Goal: Information Seeking & Learning: Learn about a topic

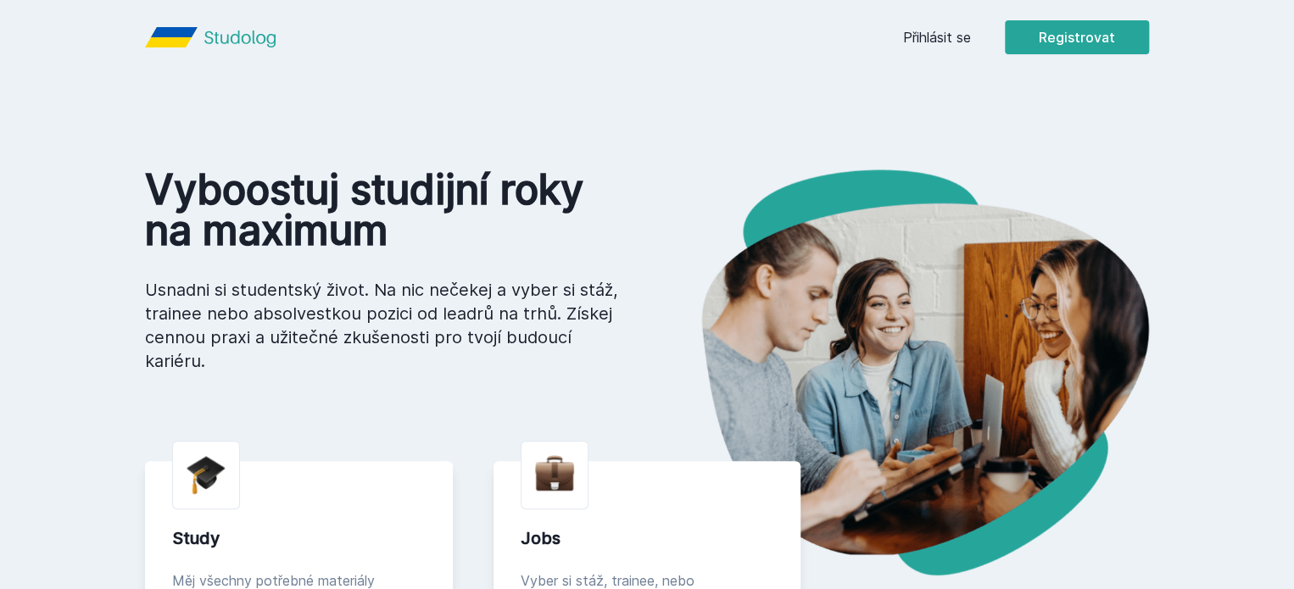
click at [749, 122] on button "Jasně, jsem pro" at bounding box center [764, 109] width 148 height 42
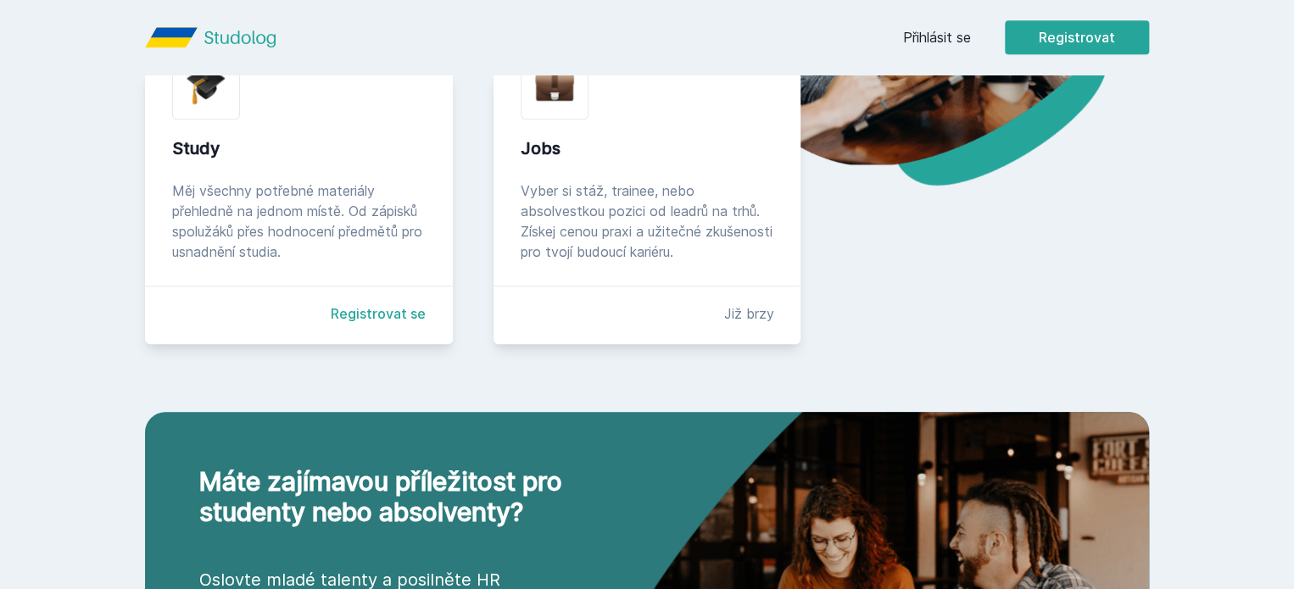
scroll to position [397, 0]
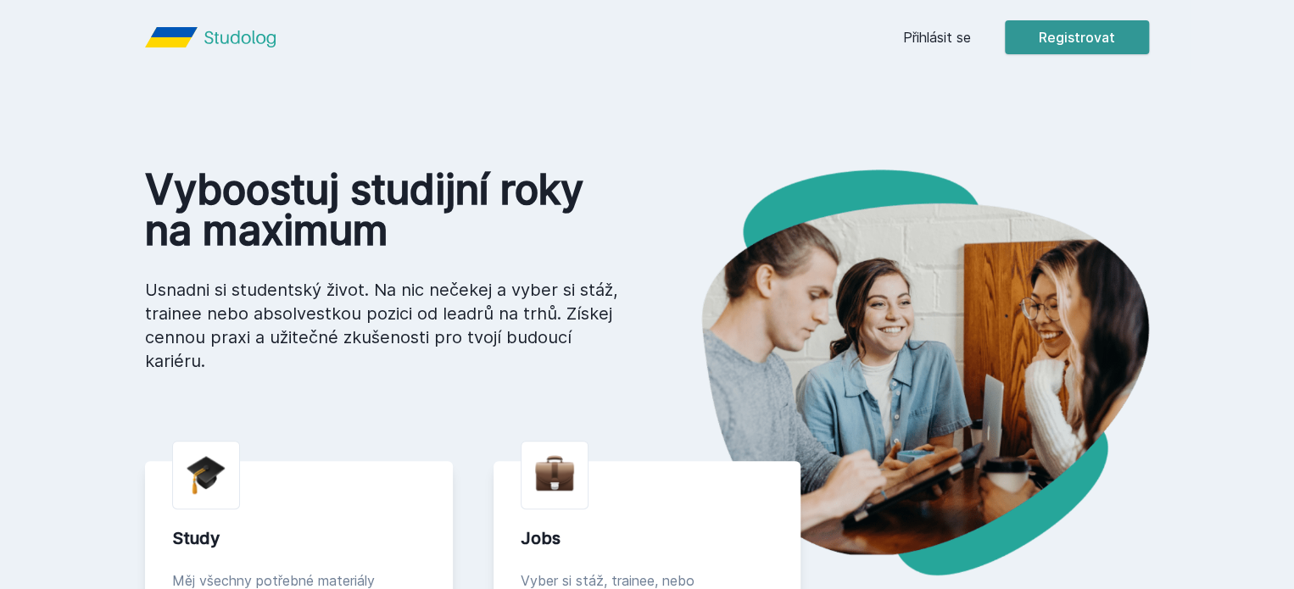
click at [1149, 36] on button "Registrovat" at bounding box center [1077, 37] width 144 height 34
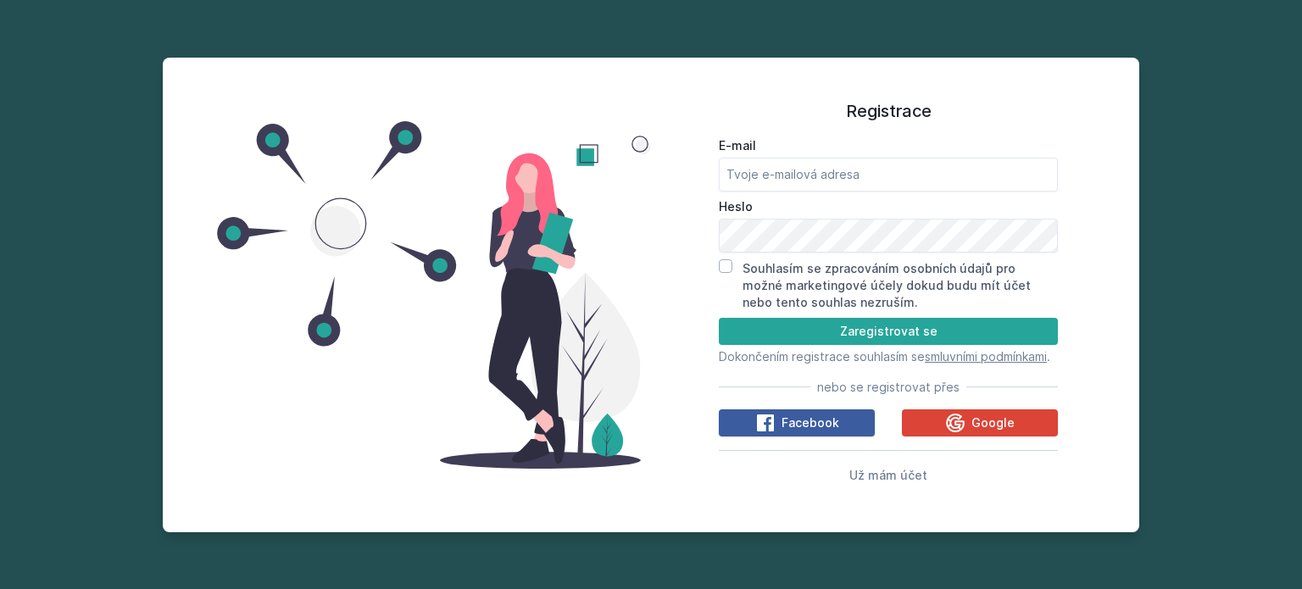
click at [807, 432] on span "Facebook" at bounding box center [811, 423] width 58 height 17
click at [973, 444] on div "E-mail Heslo Souhlasím se zpracováním osobních údajů pro možné marketingové úče…" at bounding box center [888, 308] width 339 height 354
click at [970, 433] on div "Google" at bounding box center [980, 423] width 70 height 20
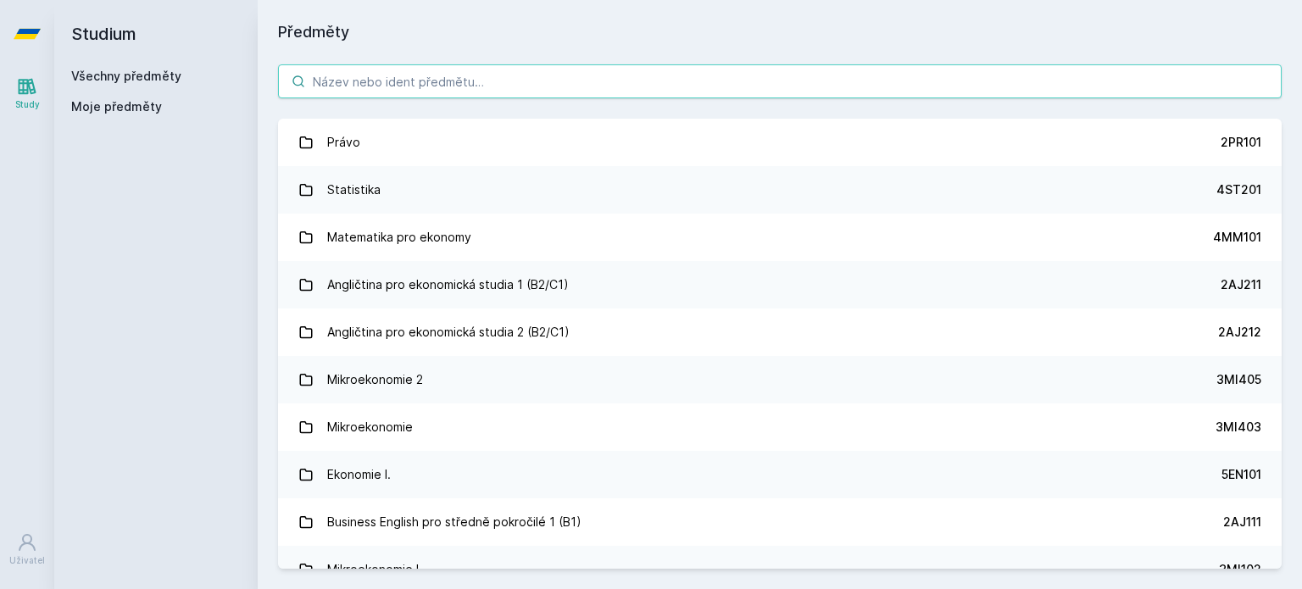
click at [634, 70] on input "search" at bounding box center [780, 81] width 1004 height 34
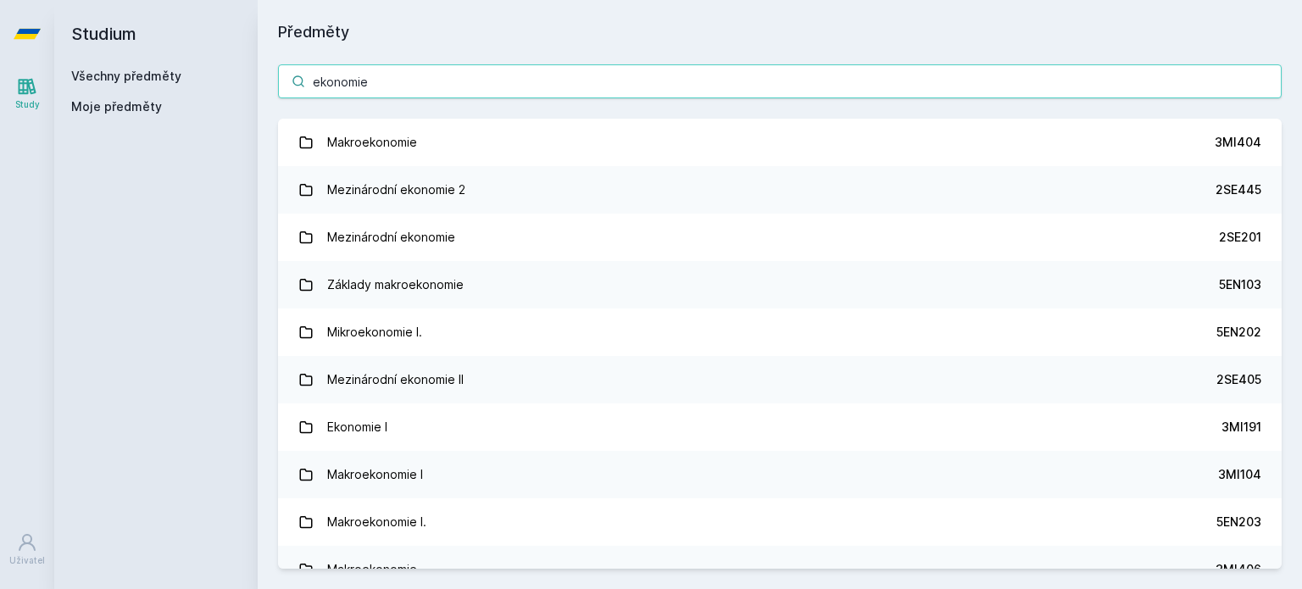
scroll to position [475, 0]
click at [565, 91] on input "ekonomie" at bounding box center [780, 81] width 1004 height 34
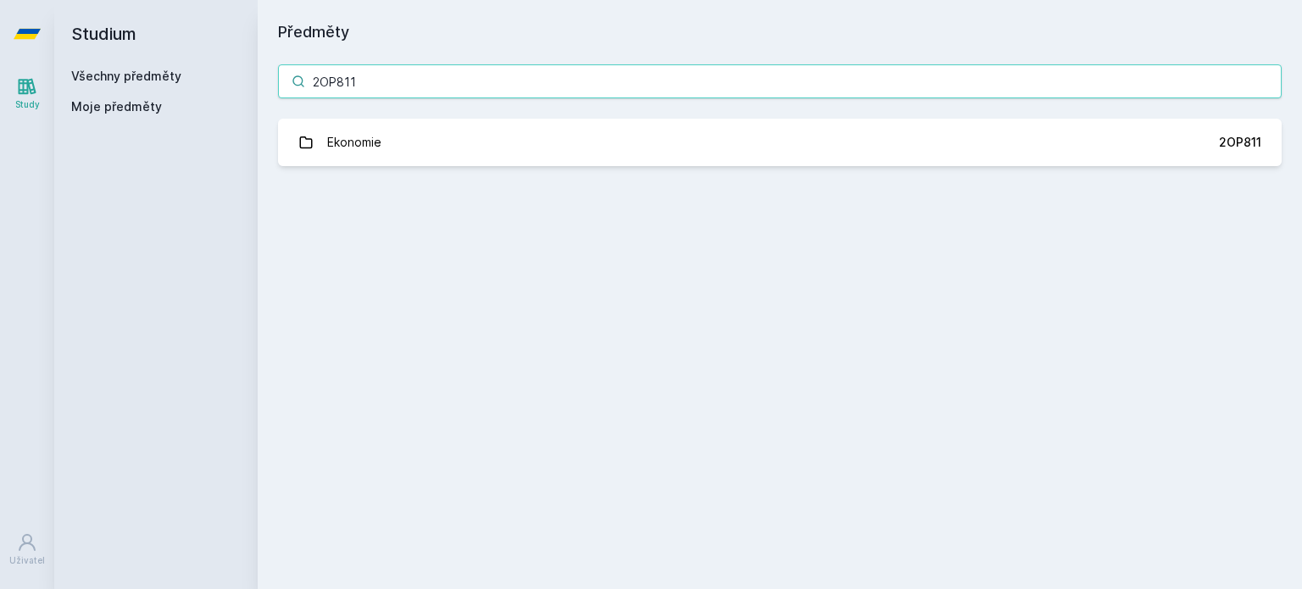
scroll to position [0, 0]
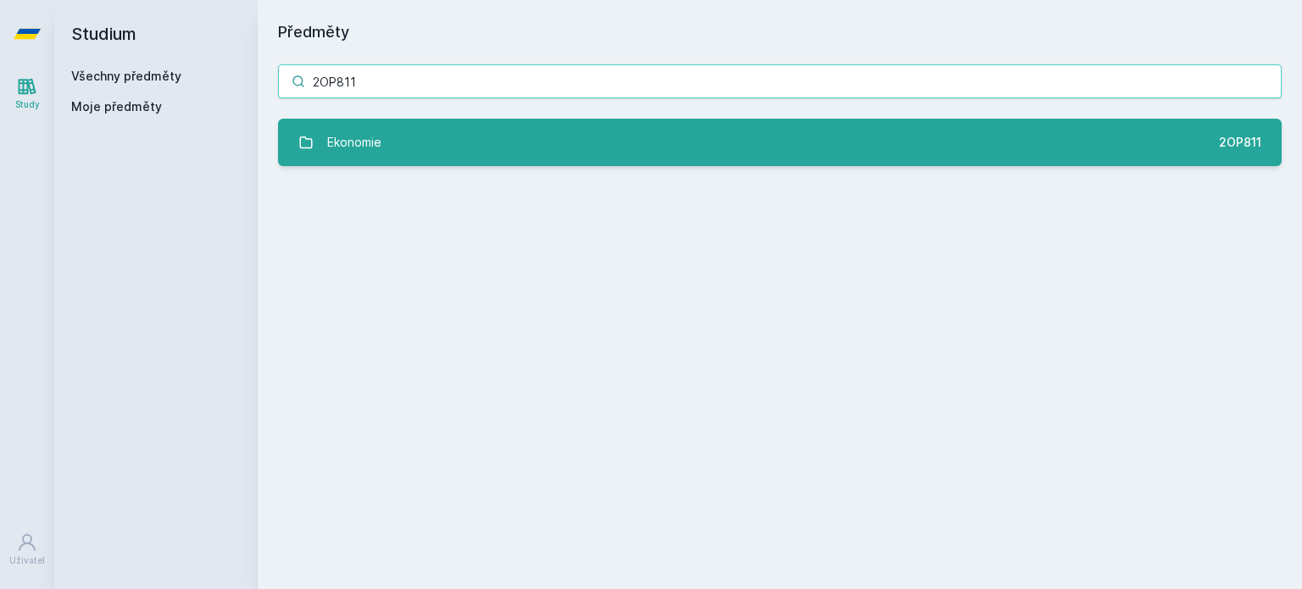
type input "2OP811"
click at [553, 142] on link "Ekonomie 2OP811" at bounding box center [780, 142] width 1004 height 47
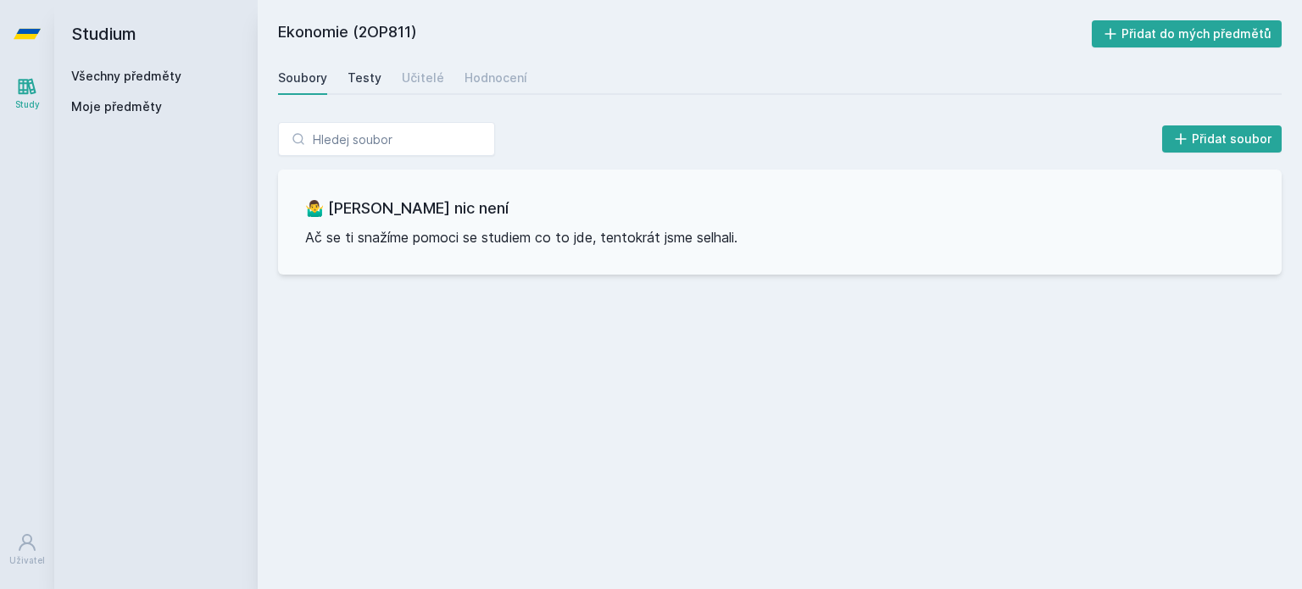
click at [360, 81] on div "Testy" at bounding box center [365, 78] width 34 height 17
click at [434, 64] on link "Učitelé" at bounding box center [423, 78] width 42 height 34
click at [465, 79] on div "Hodnocení" at bounding box center [496, 78] width 63 height 17
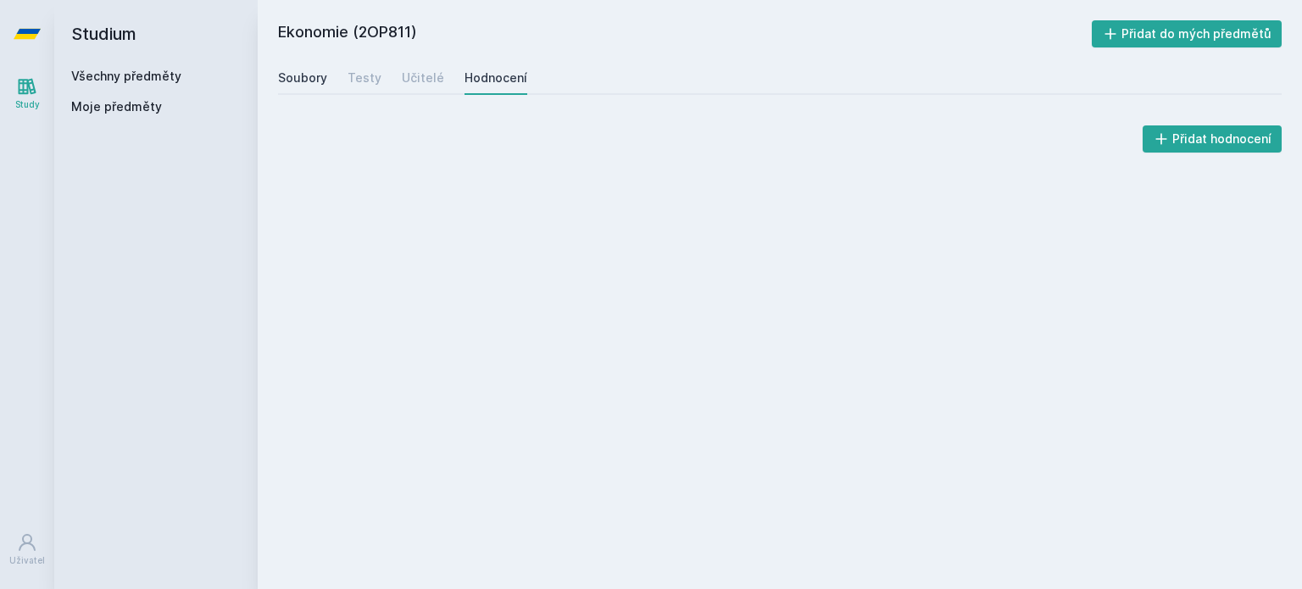
click at [304, 77] on div "Soubory" at bounding box center [302, 78] width 49 height 17
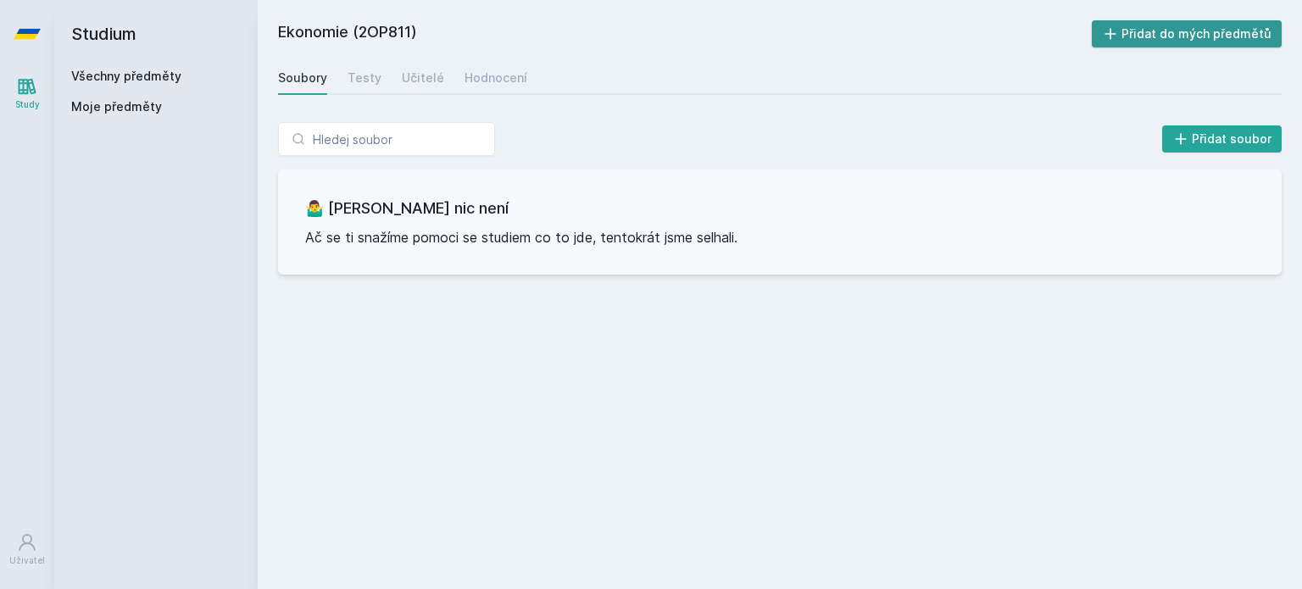
click at [1140, 47] on button "Přidat do mých předmětů" at bounding box center [1187, 33] width 191 height 27
click at [128, 77] on link "Všechny předměty" at bounding box center [126, 76] width 110 height 14
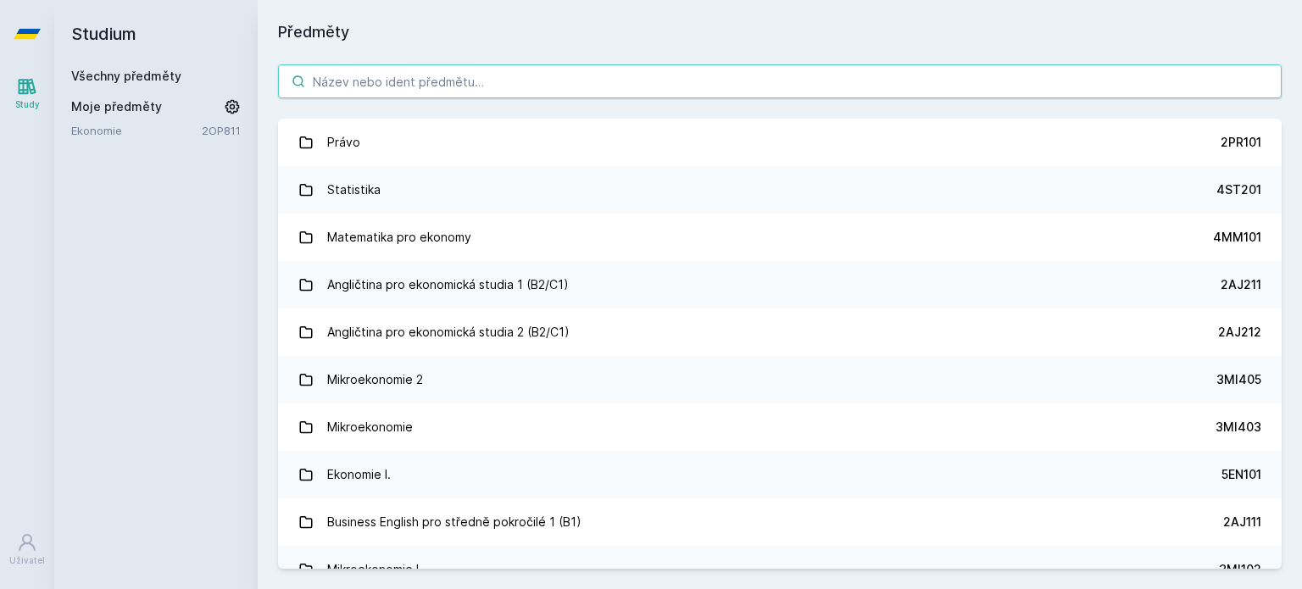
click at [410, 81] on input "search" at bounding box center [780, 81] width 1004 height 34
paste input "2OP825"
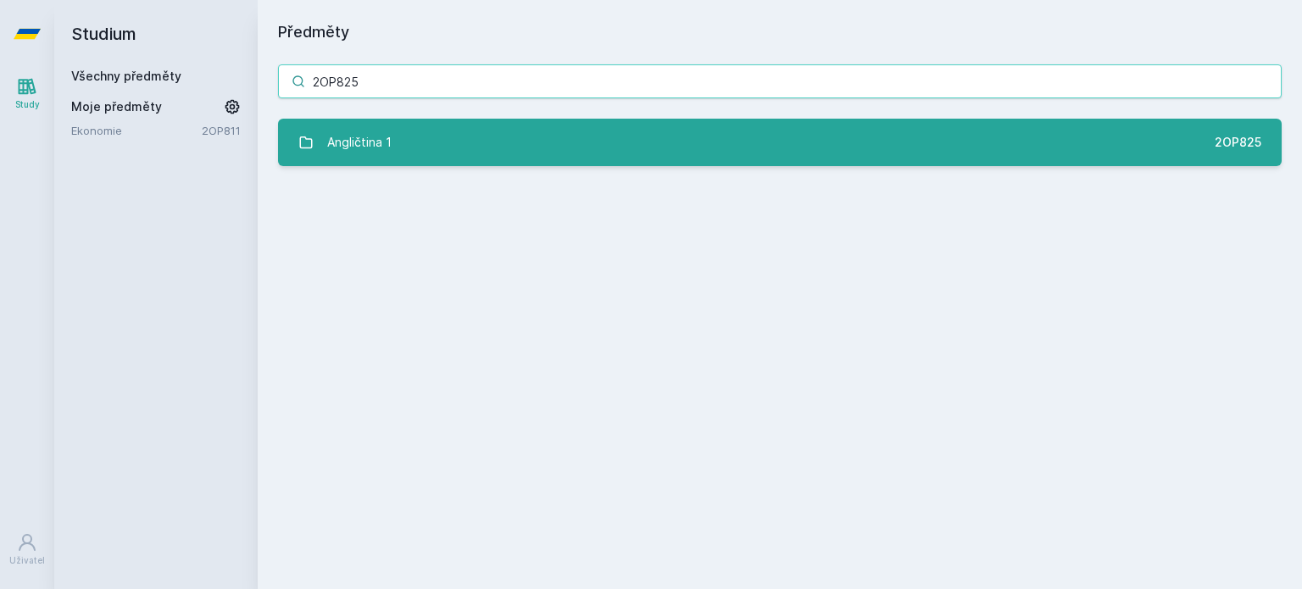
type input "2OP825"
click at [392, 130] on link "Angličtina 1 2OP825" at bounding box center [780, 142] width 1004 height 47
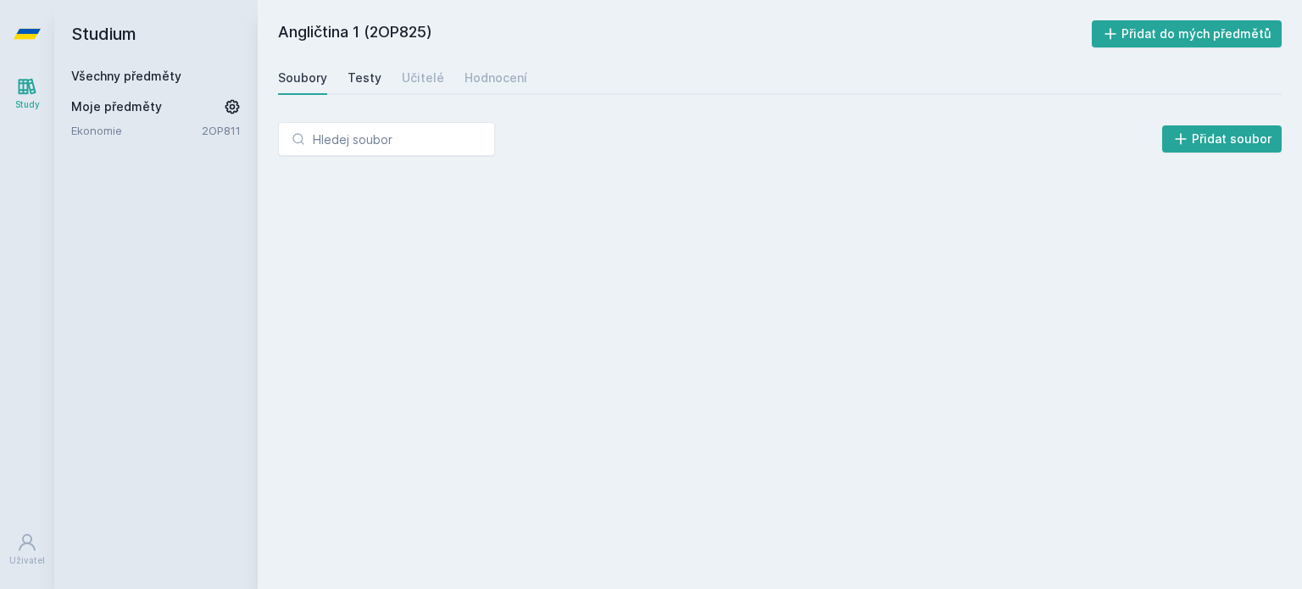
click at [349, 72] on div "Testy" at bounding box center [365, 78] width 34 height 17
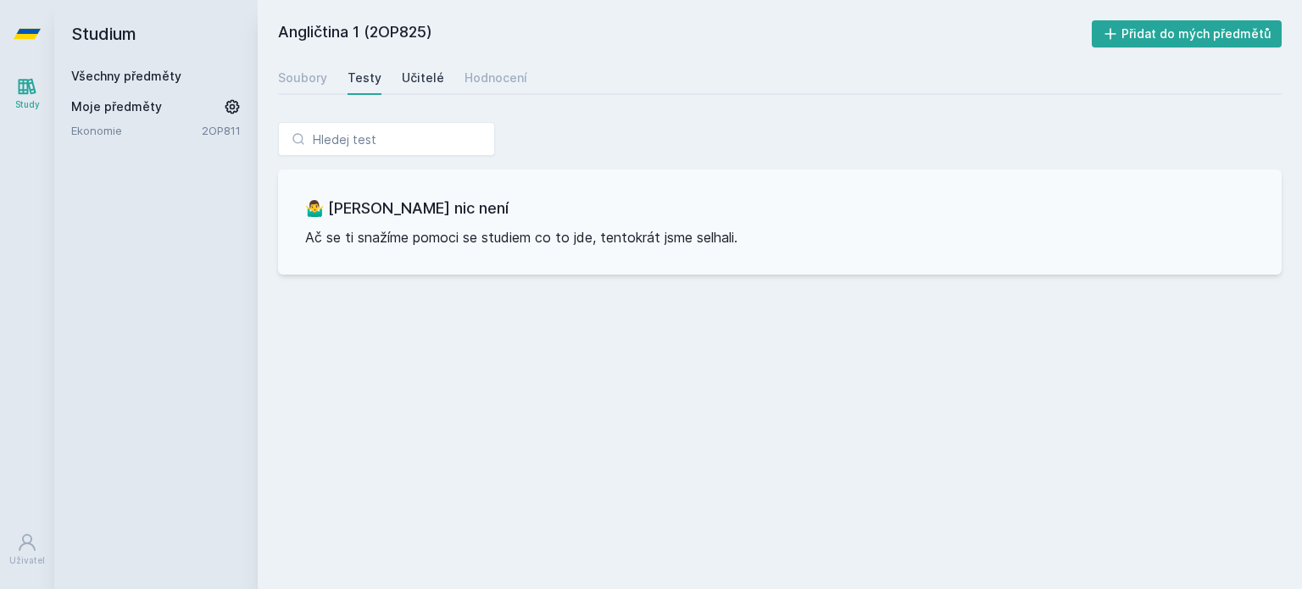
click at [403, 74] on div "Učitelé" at bounding box center [423, 78] width 42 height 17
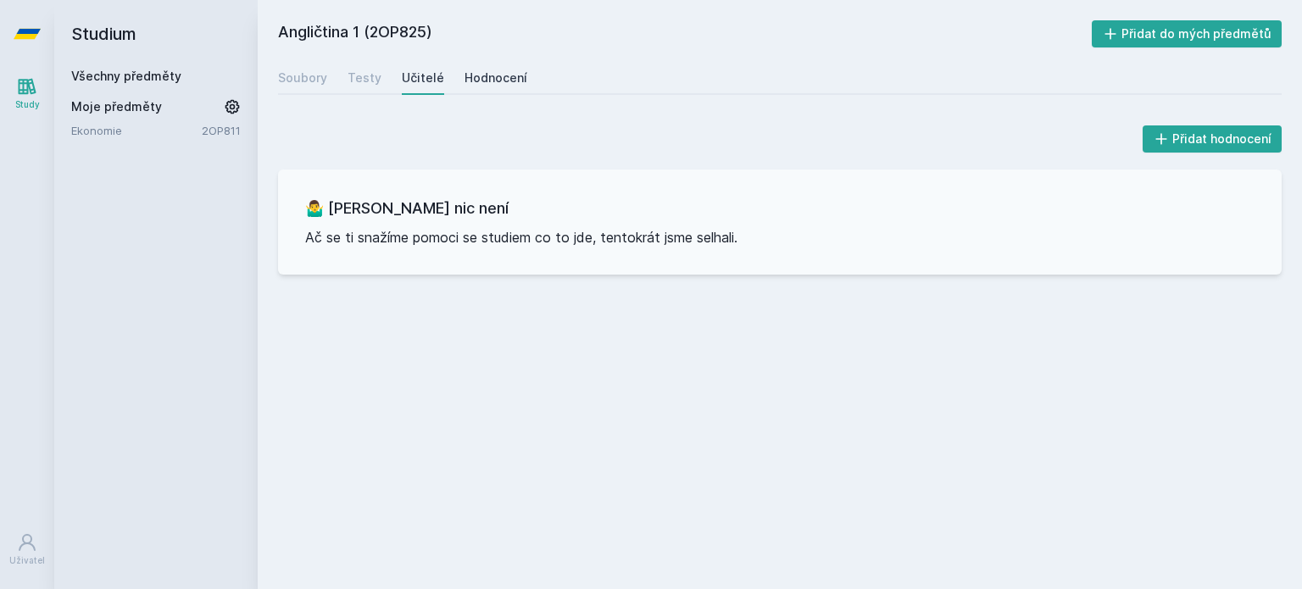
click at [486, 80] on div "Hodnocení" at bounding box center [496, 78] width 63 height 17
click at [114, 75] on link "Všechny předměty" at bounding box center [126, 76] width 110 height 14
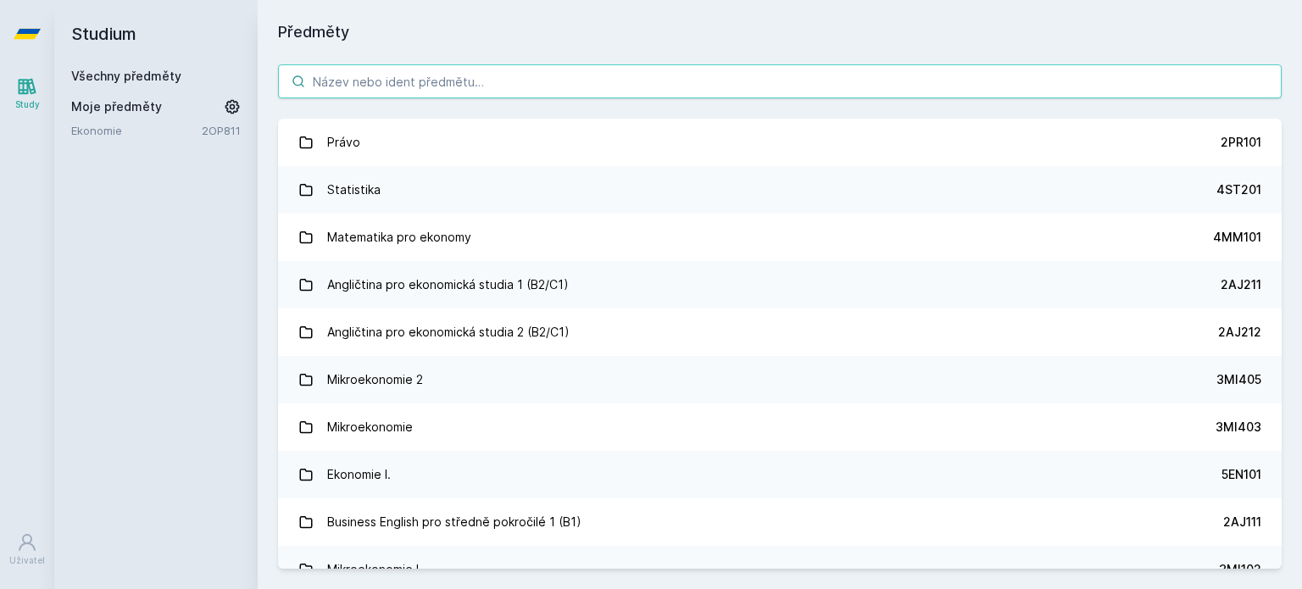
click at [477, 72] on input "search" at bounding box center [780, 81] width 1004 height 34
paste input "2OP816"
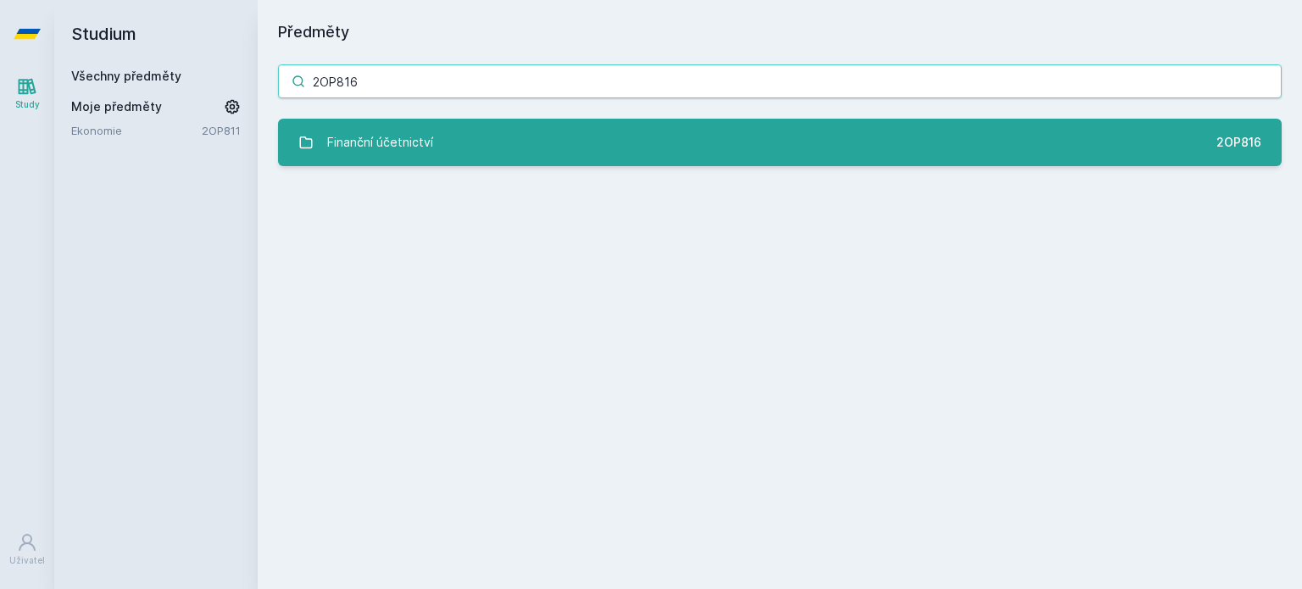
type input "2OP816"
click at [475, 127] on link "Finanční účetnictví 2OP816" at bounding box center [780, 142] width 1004 height 47
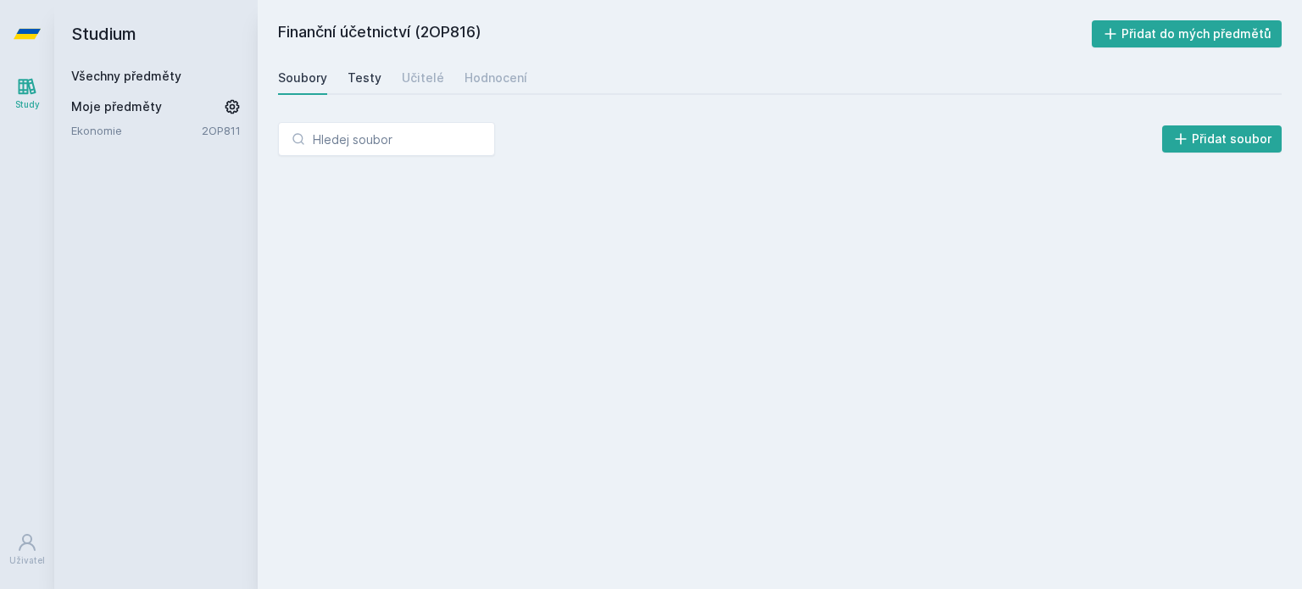
click at [371, 64] on link "Testy" at bounding box center [365, 78] width 34 height 34
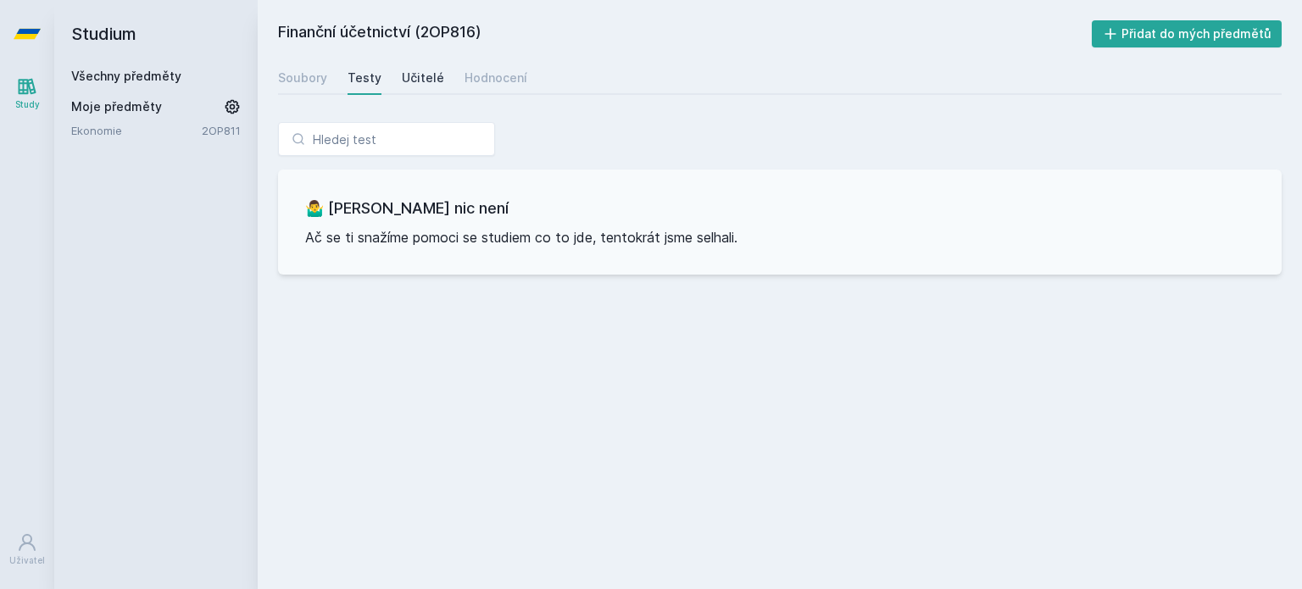
click at [438, 85] on div "Učitelé" at bounding box center [423, 78] width 42 height 17
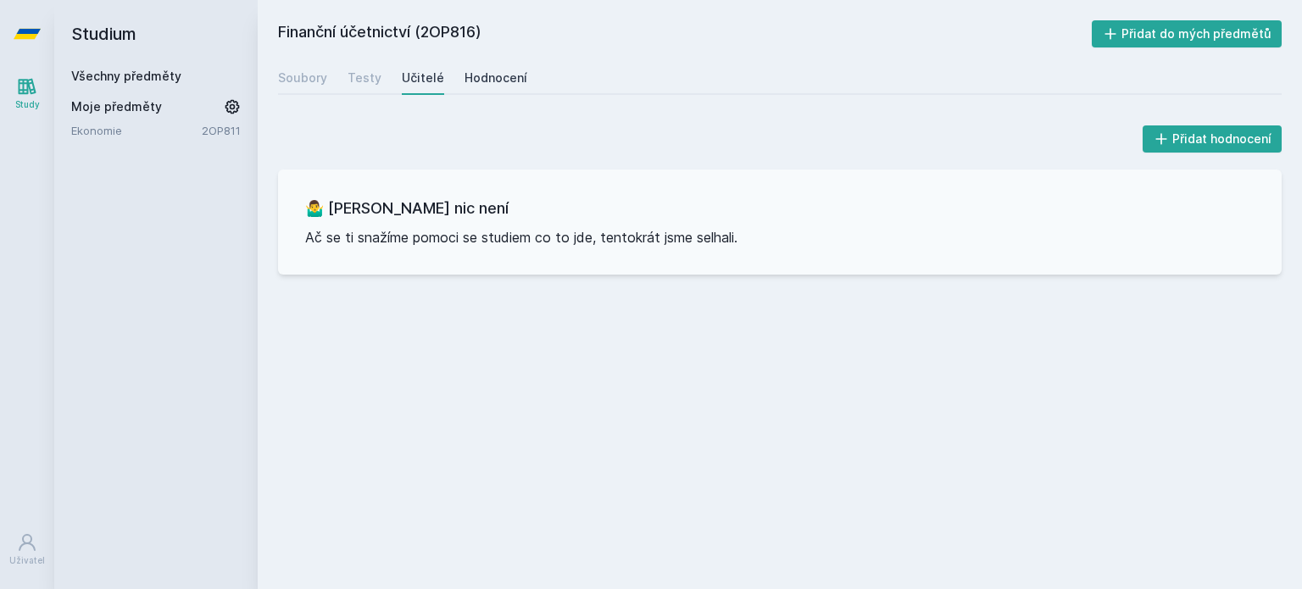
click at [487, 82] on div "Hodnocení" at bounding box center [496, 78] width 63 height 17
click at [88, 80] on link "Všechny předměty" at bounding box center [126, 76] width 110 height 14
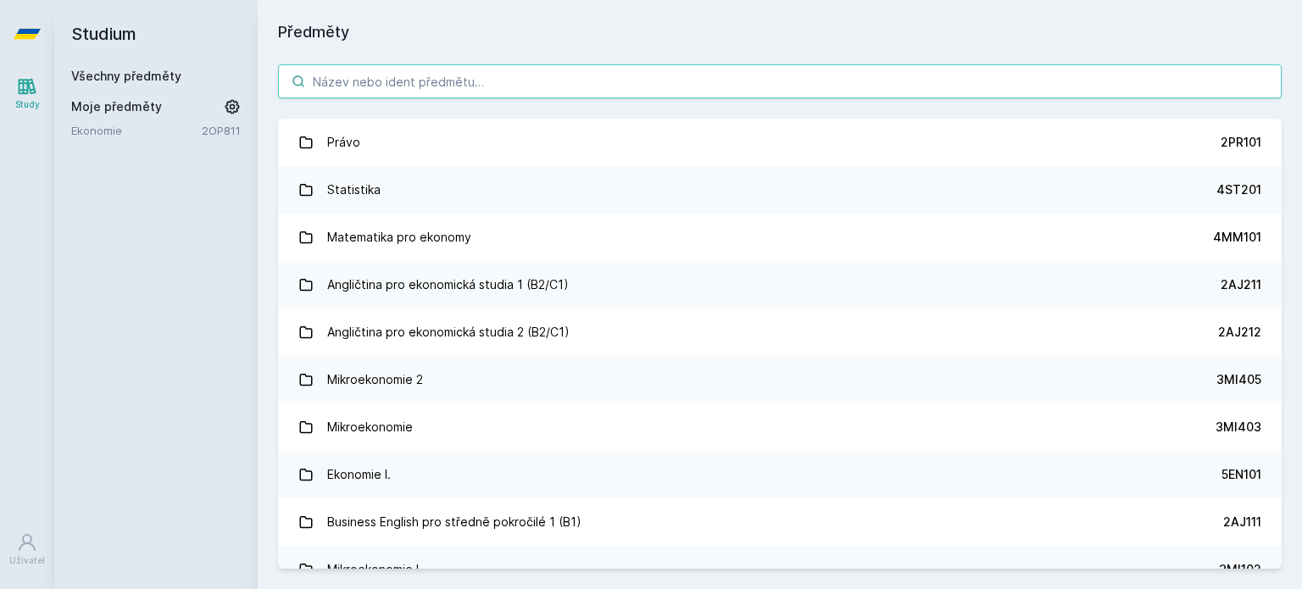
click at [336, 90] on input "search" at bounding box center [780, 81] width 1004 height 34
paste input "2OP81"
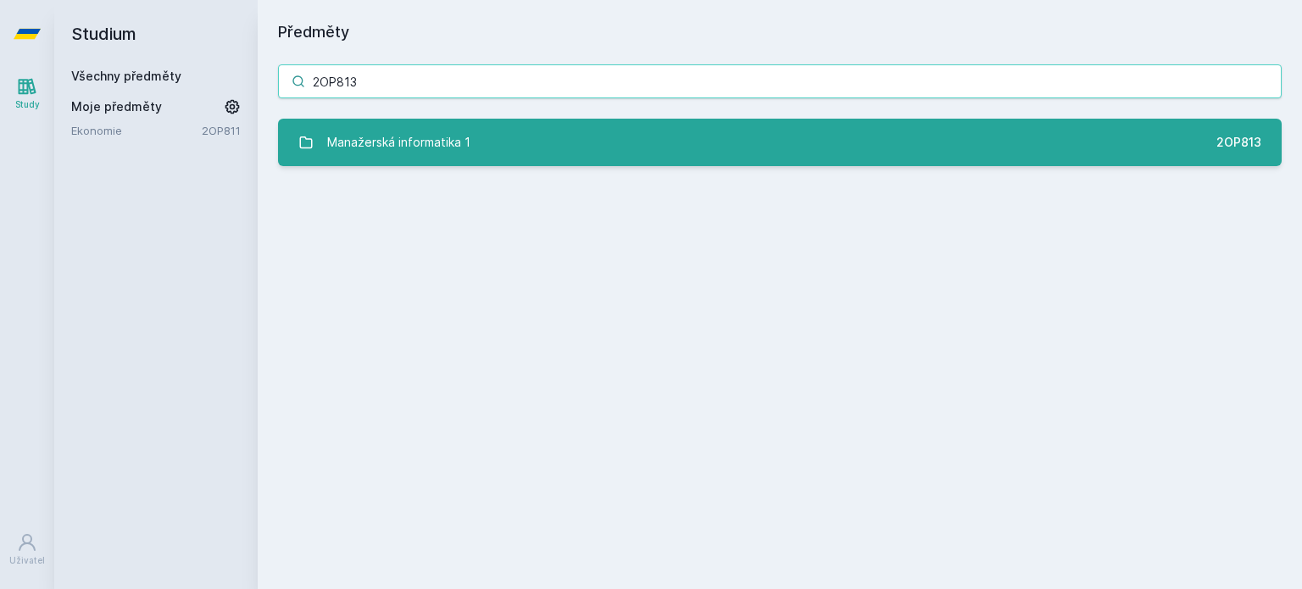
type input "2OP813"
click at [405, 125] on div "Manažerská informatika 1" at bounding box center [398, 142] width 143 height 34
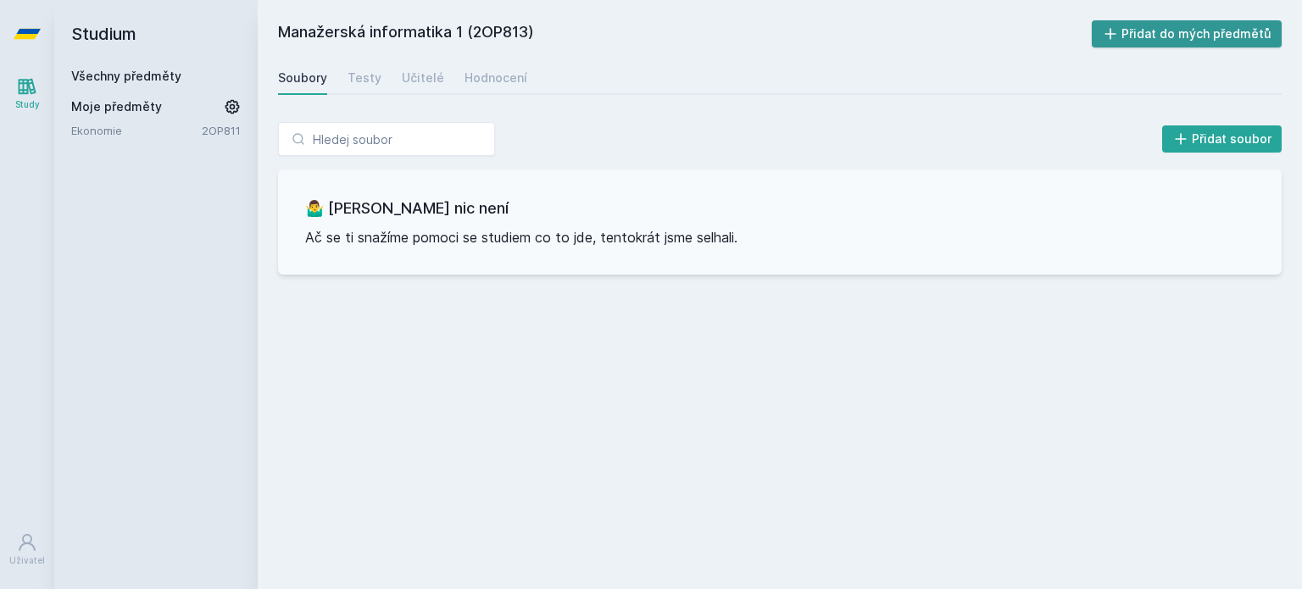
click at [1173, 31] on button "Přidat do mých předmětů" at bounding box center [1187, 33] width 191 height 27
click at [374, 87] on link "Testy" at bounding box center [365, 78] width 34 height 34
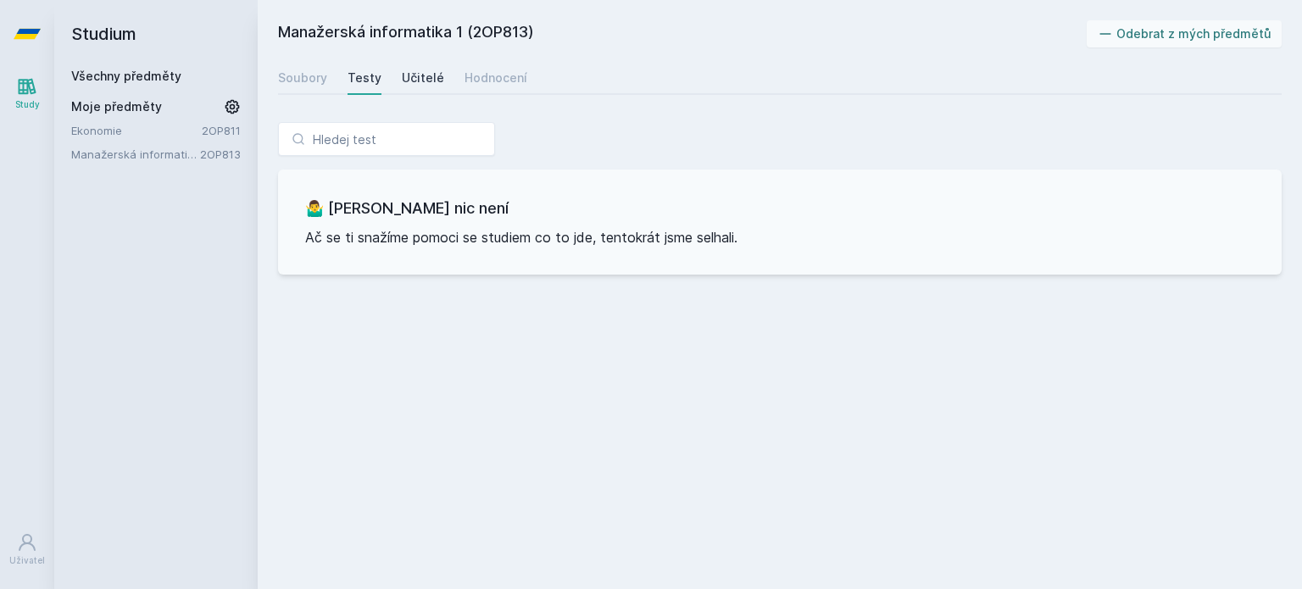
click at [415, 82] on div "Učitelé" at bounding box center [423, 78] width 42 height 17
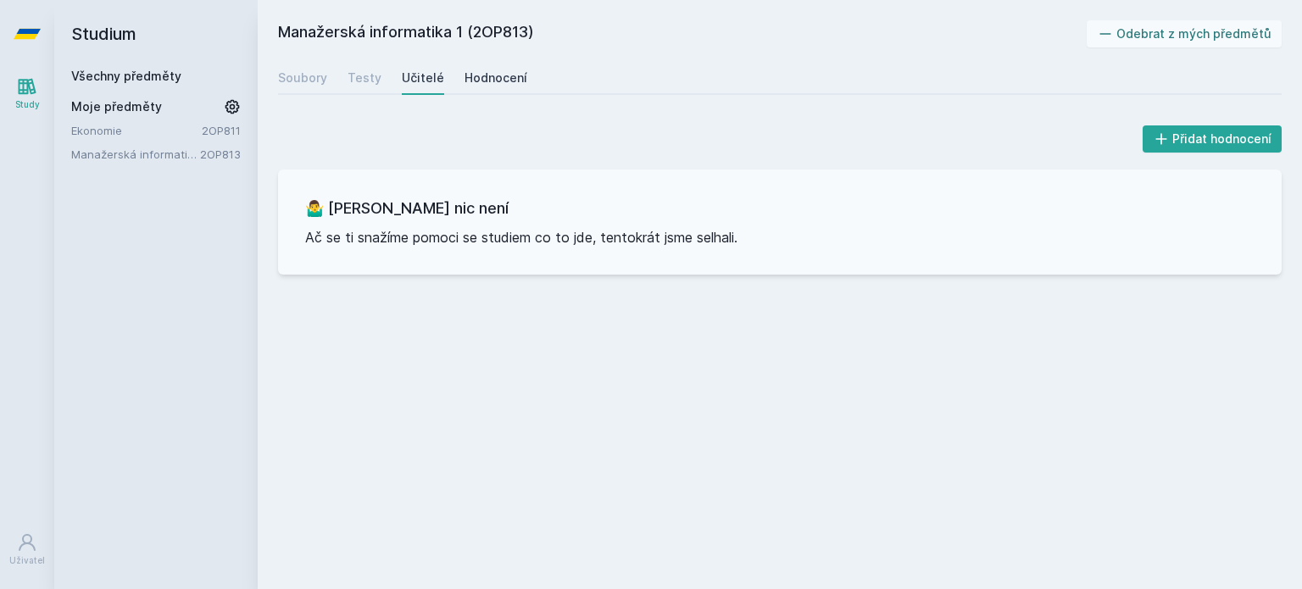
click at [509, 73] on div "Hodnocení" at bounding box center [496, 78] width 63 height 17
click at [20, 98] on div "Study" at bounding box center [27, 104] width 25 height 13
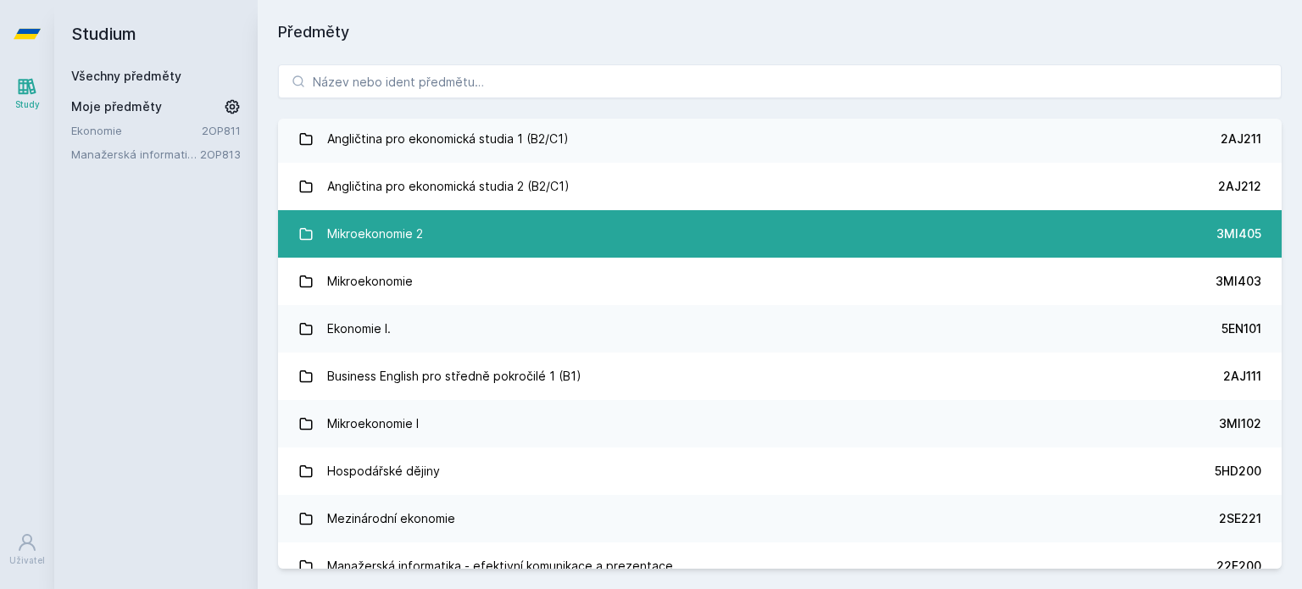
scroll to position [166, 0]
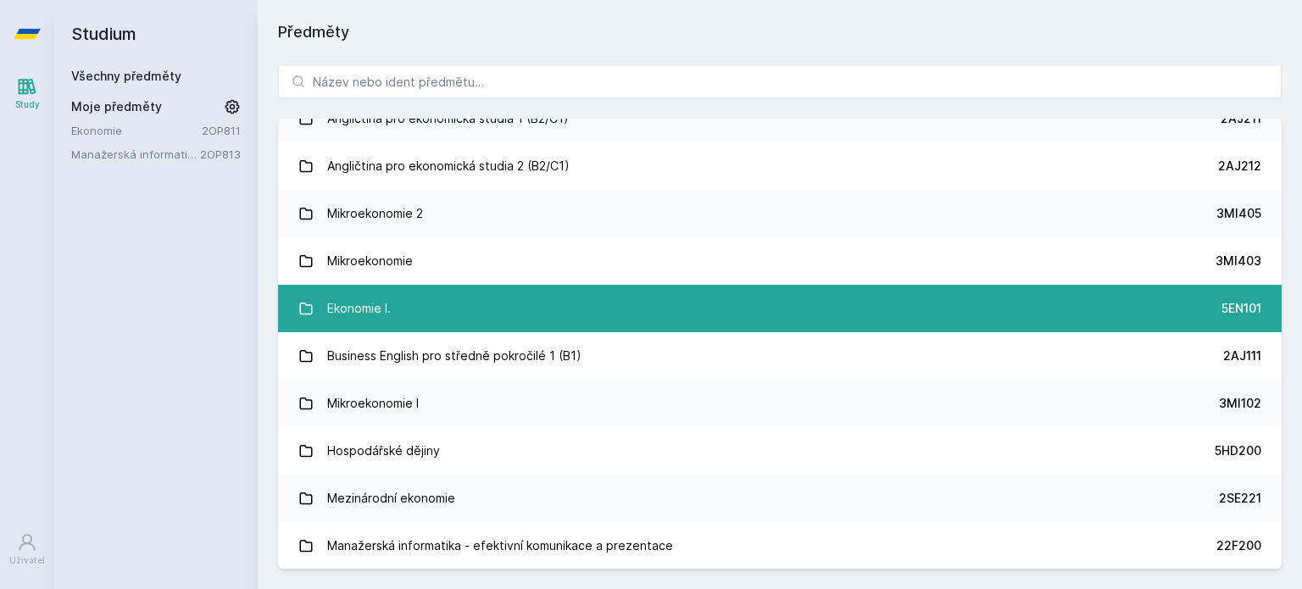
click at [365, 308] on div "Ekonomie I." at bounding box center [359, 309] width 64 height 34
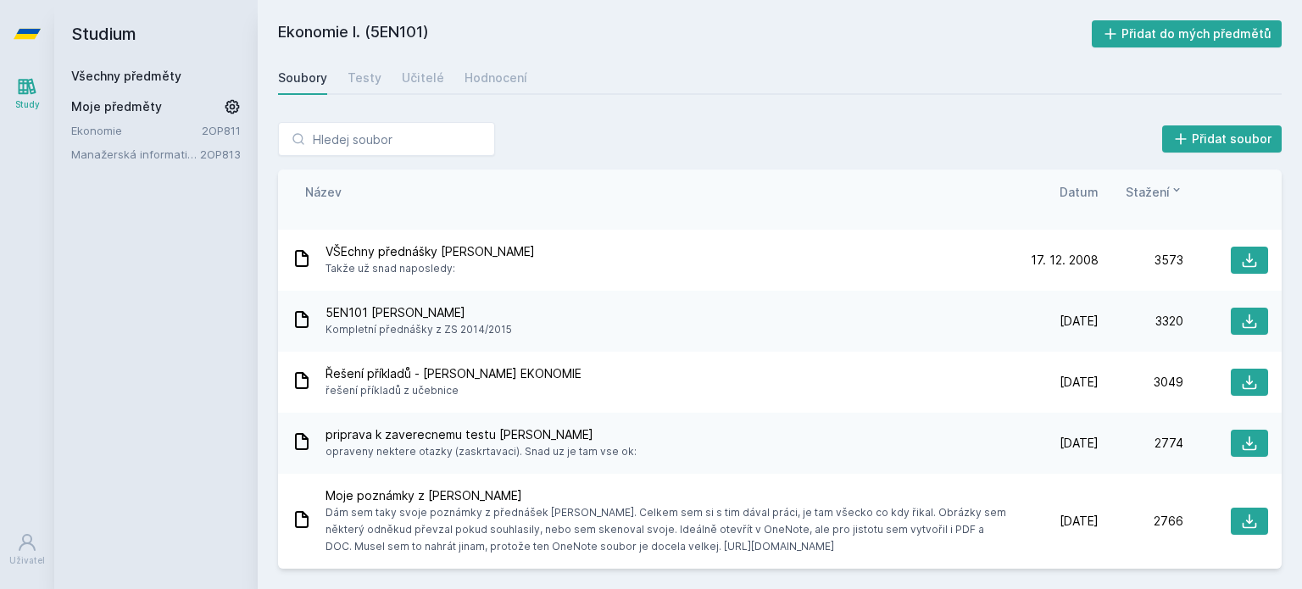
scroll to position [171, 0]
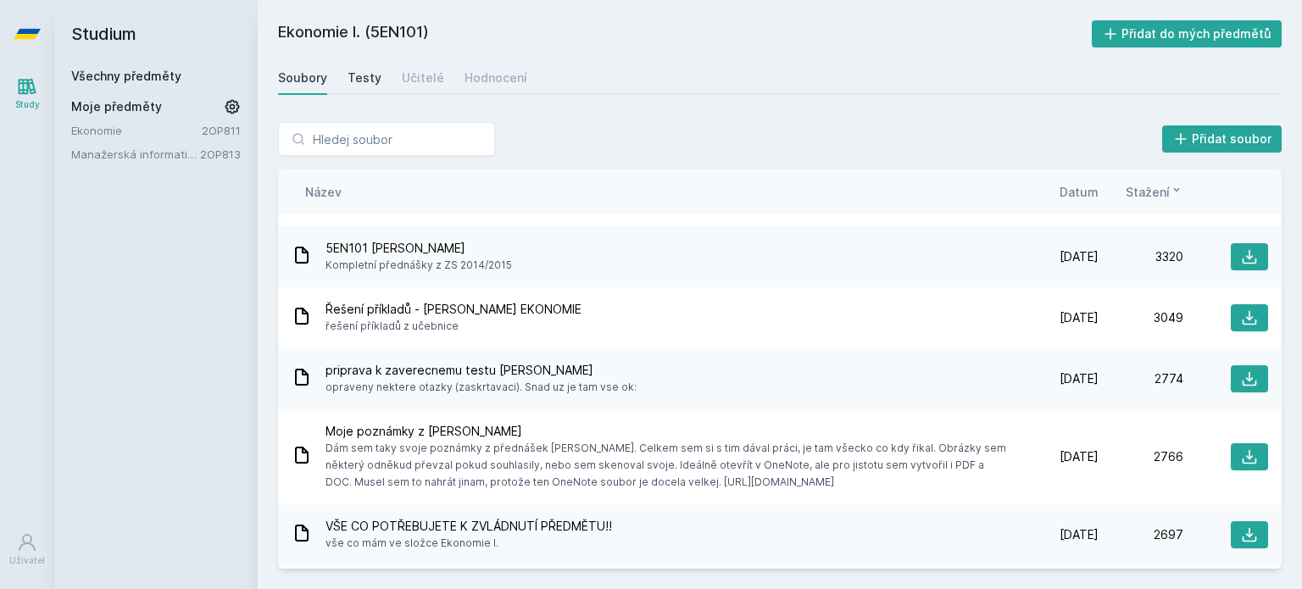
drag, startPoint x: 371, startPoint y: 57, endPoint x: 366, endPoint y: 74, distance: 17.5
click at [366, 74] on div "Ekonomie I. (5EN101) Přidat do mých předmětů [GEOGRAPHIC_DATA] Testy Učitelé Ho…" at bounding box center [780, 294] width 1004 height 549
click at [366, 74] on div "Testy" at bounding box center [365, 78] width 34 height 17
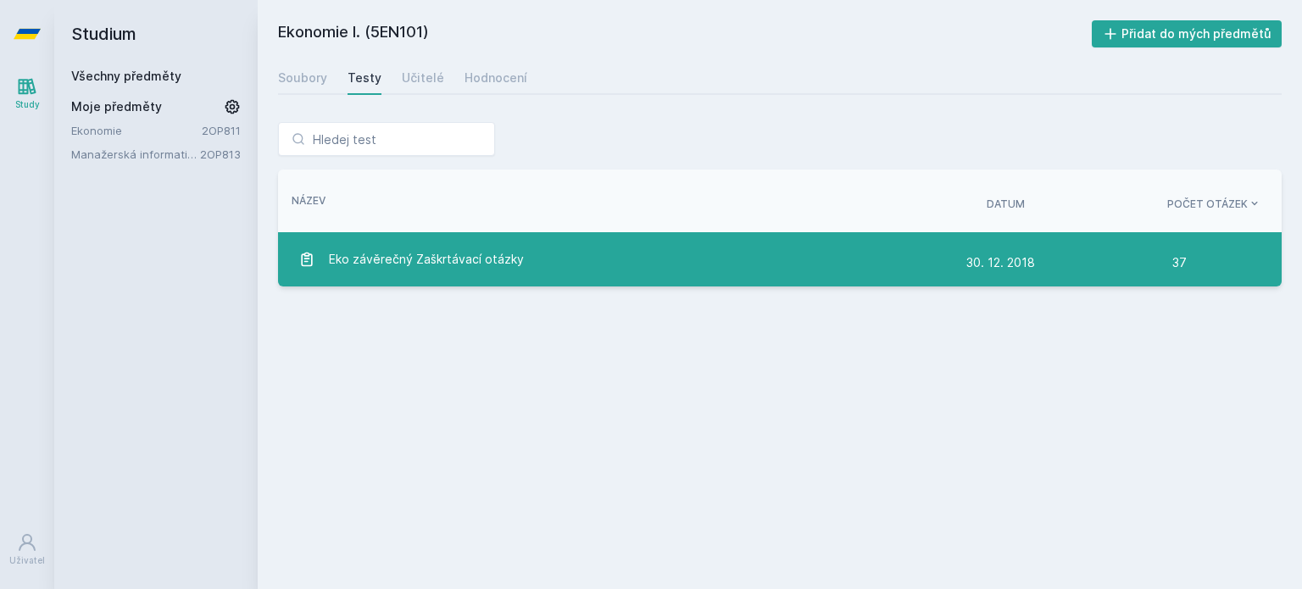
click at [404, 259] on span "Eko závěrečný Zaškrtávací otázky" at bounding box center [426, 260] width 195 height 34
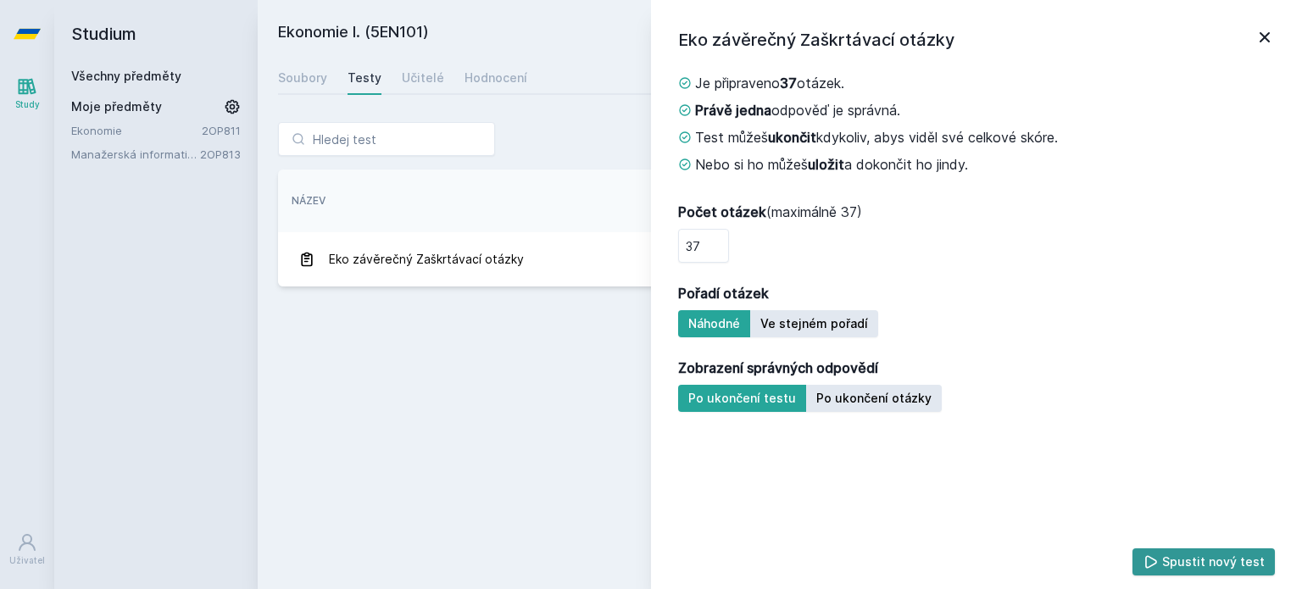
click at [1211, 549] on button "Spustit nový test" at bounding box center [1204, 562] width 143 height 27
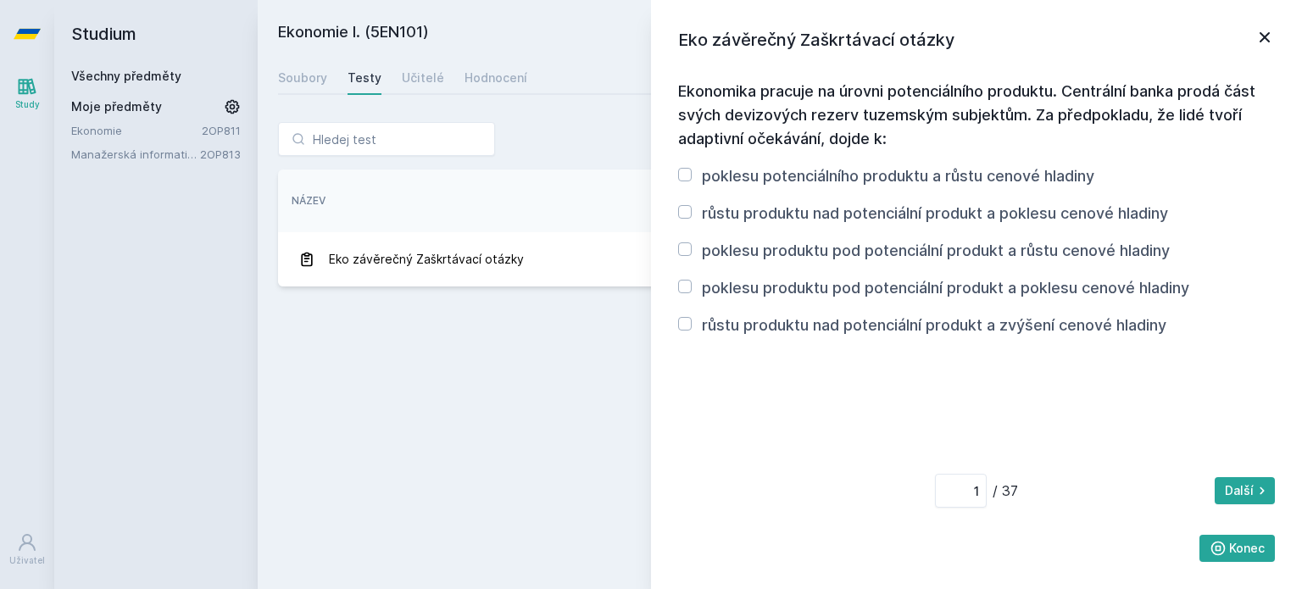
click at [1264, 40] on icon at bounding box center [1265, 37] width 20 height 20
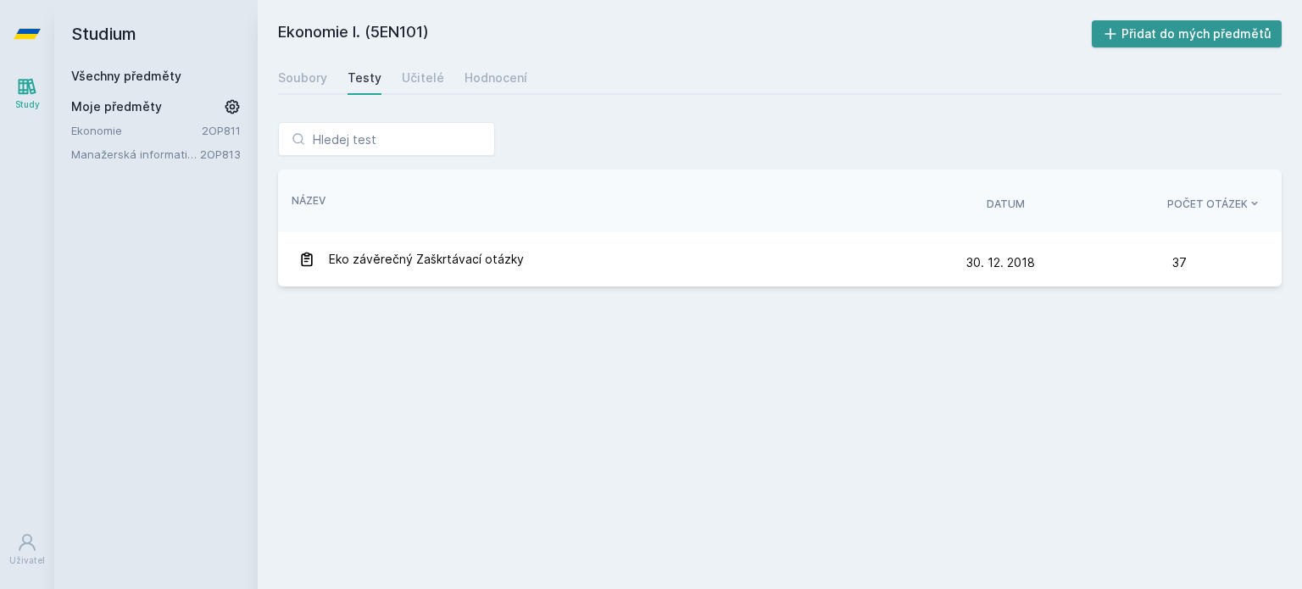
click at [1194, 39] on button "Přidat do mých předmětů" at bounding box center [1187, 33] width 191 height 27
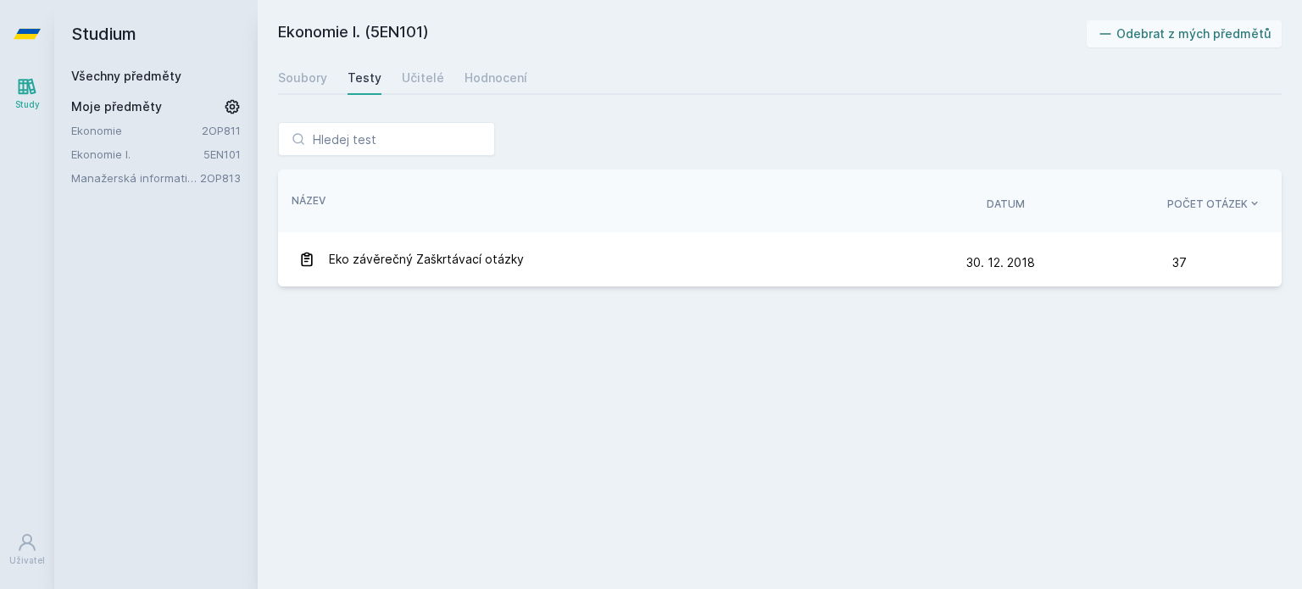
click at [81, 41] on h2 "Studium" at bounding box center [156, 34] width 170 height 68
click at [105, 33] on h2 "Studium" at bounding box center [156, 34] width 170 height 68
click at [103, 74] on link "Všechny předměty" at bounding box center [126, 76] width 110 height 14
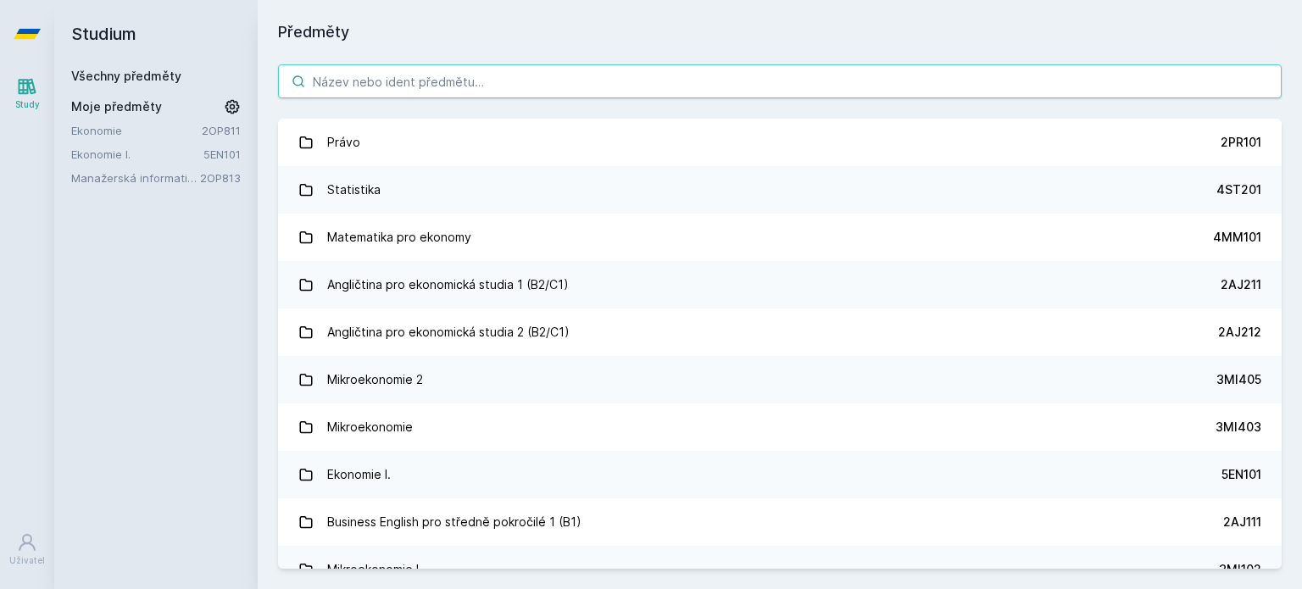
click at [388, 87] on input "search" at bounding box center [780, 81] width 1004 height 34
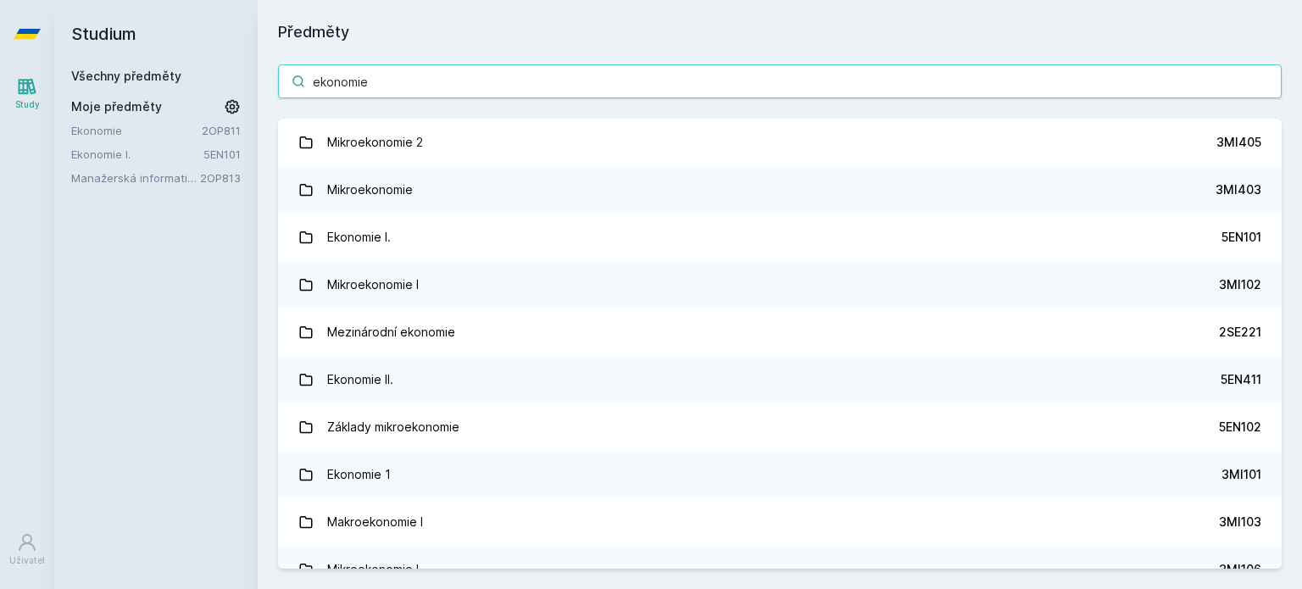
type input "ekonomie"
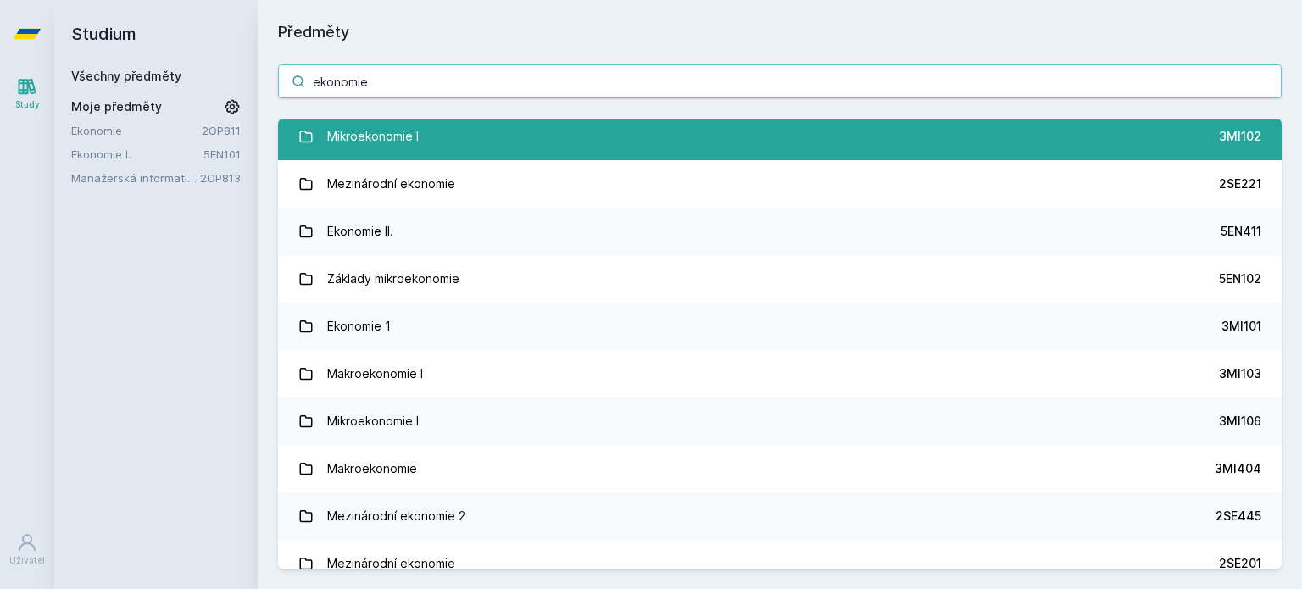
scroll to position [149, 0]
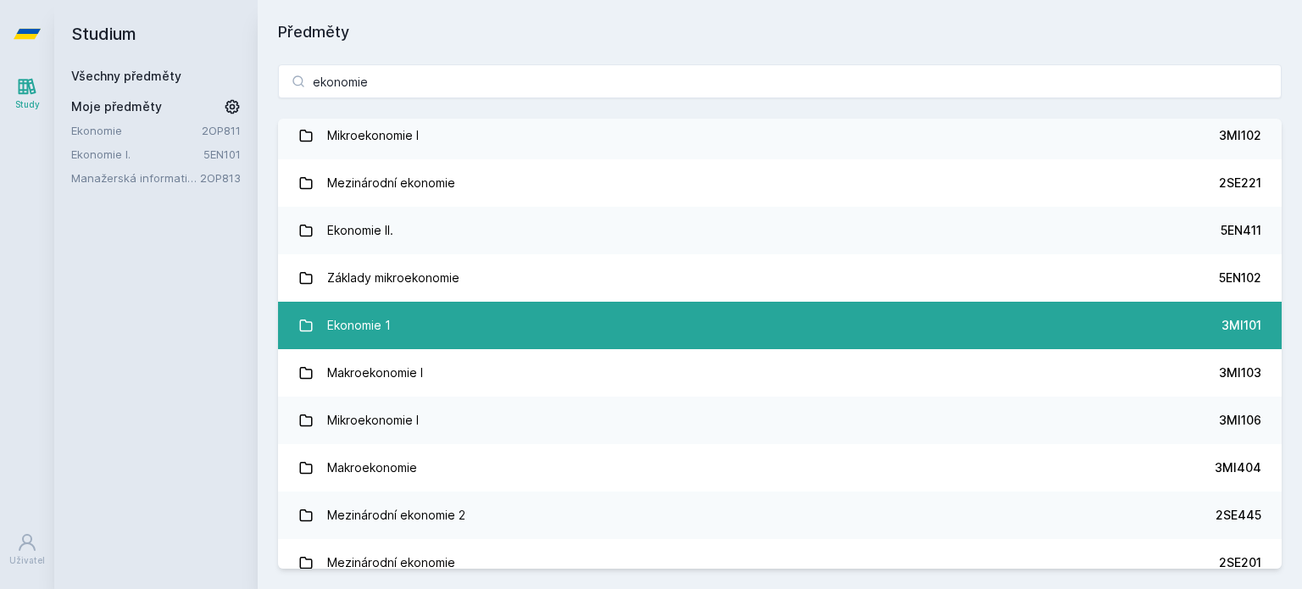
click at [346, 332] on div "Ekonomie 1" at bounding box center [359, 326] width 64 height 34
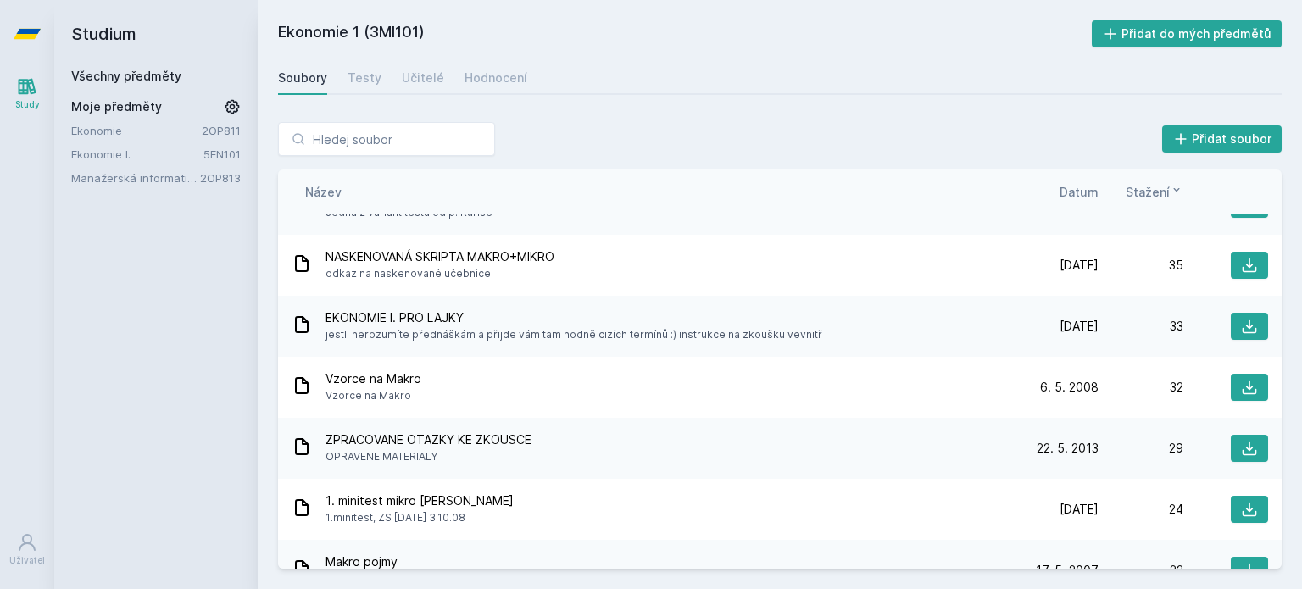
scroll to position [1614, 0]
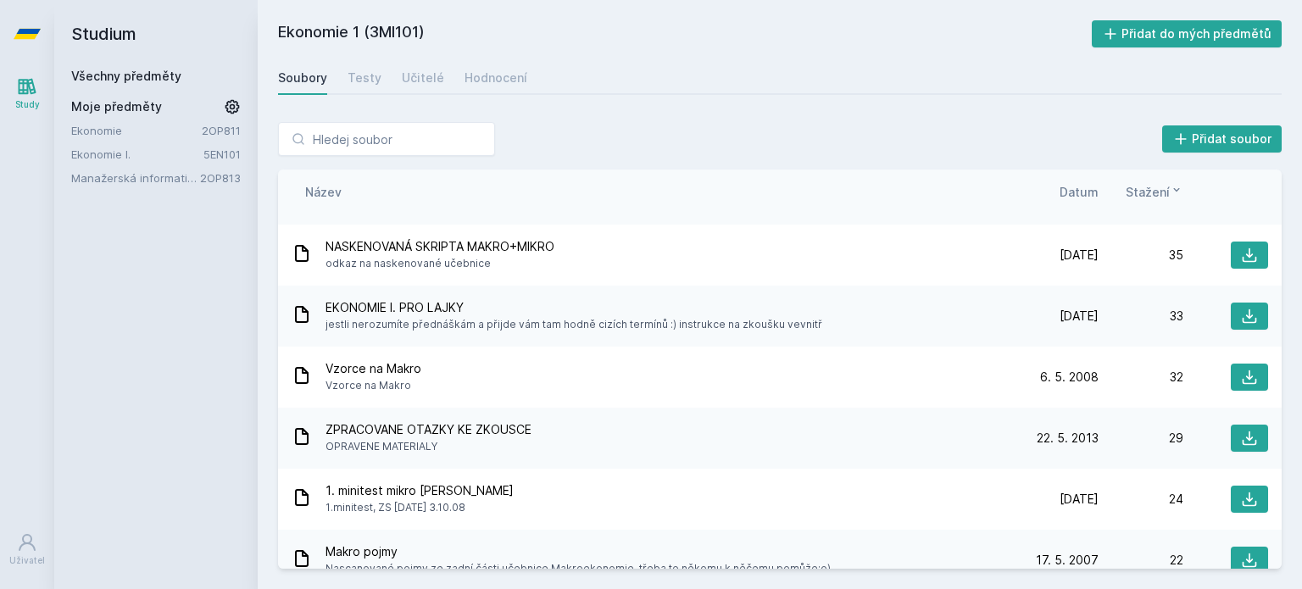
click at [28, 24] on icon at bounding box center [27, 34] width 27 height 68
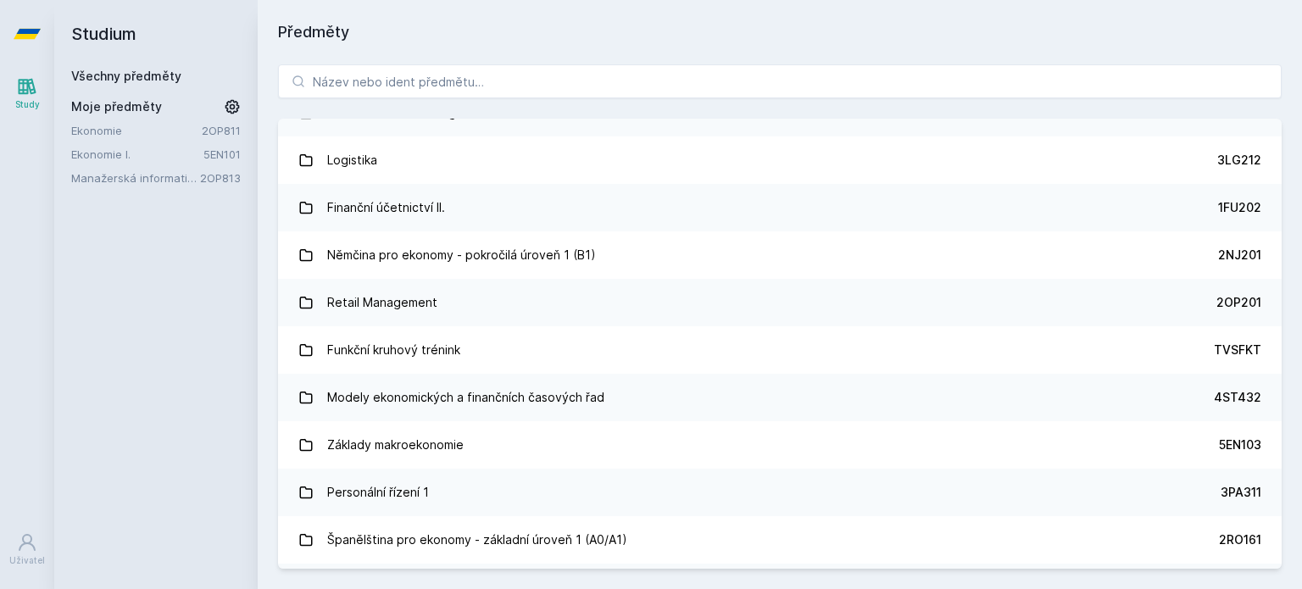
scroll to position [3117, 0]
click at [587, 78] on input "search" at bounding box center [780, 81] width 1004 height 34
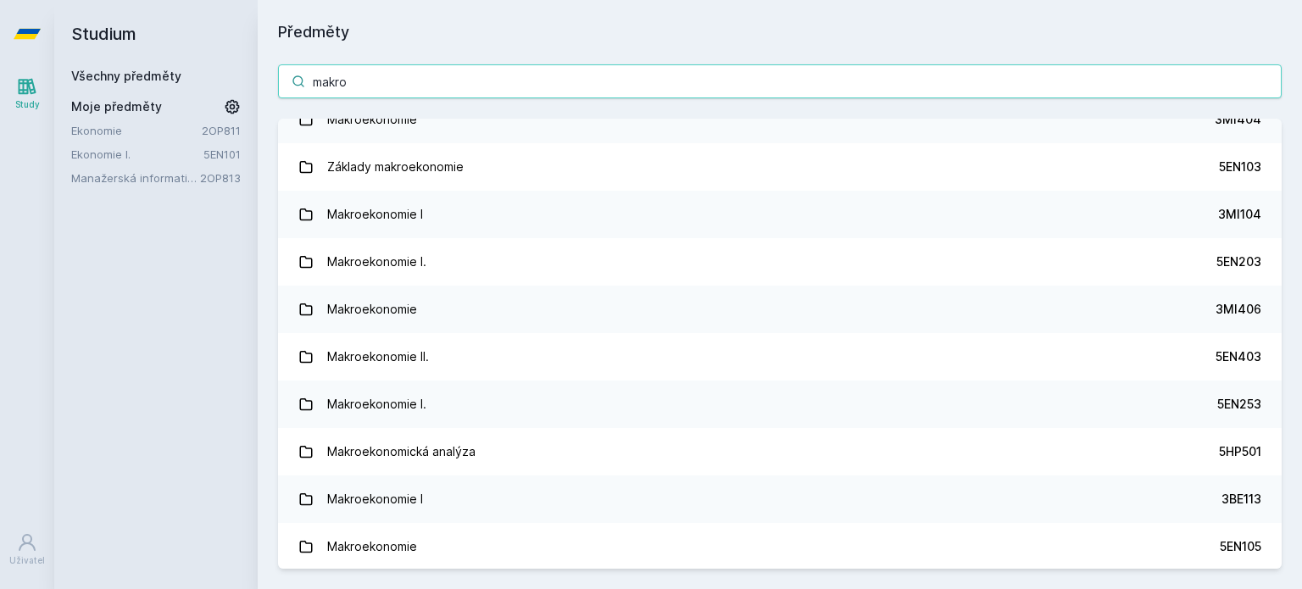
scroll to position [0, 0]
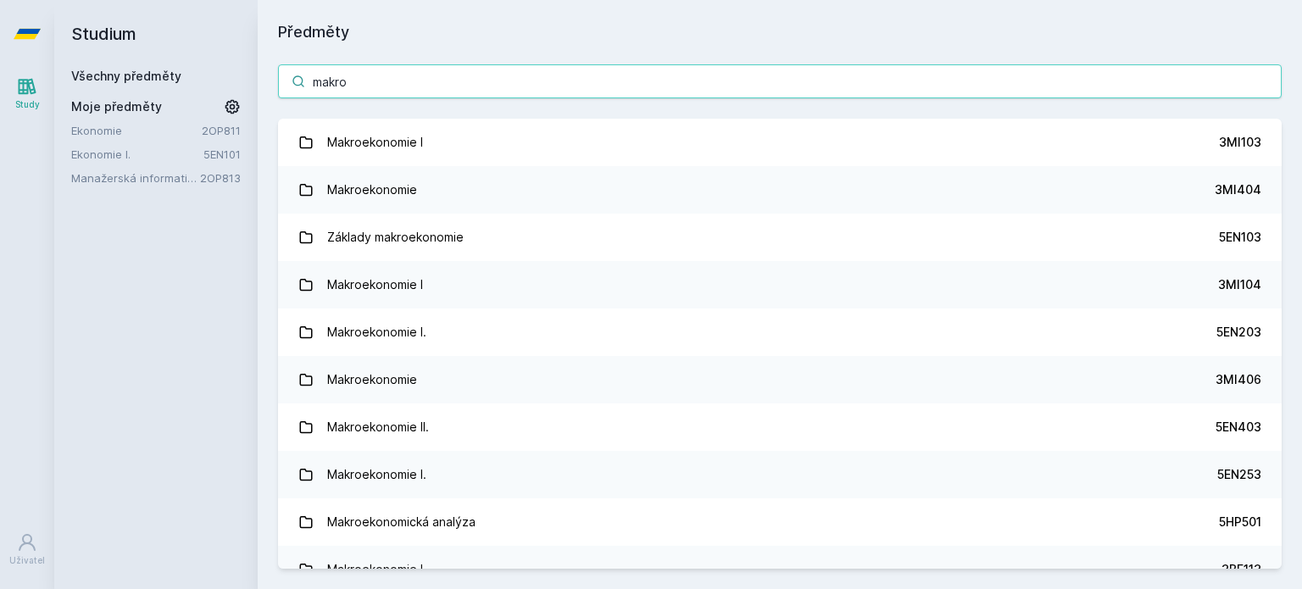
type input "makro"
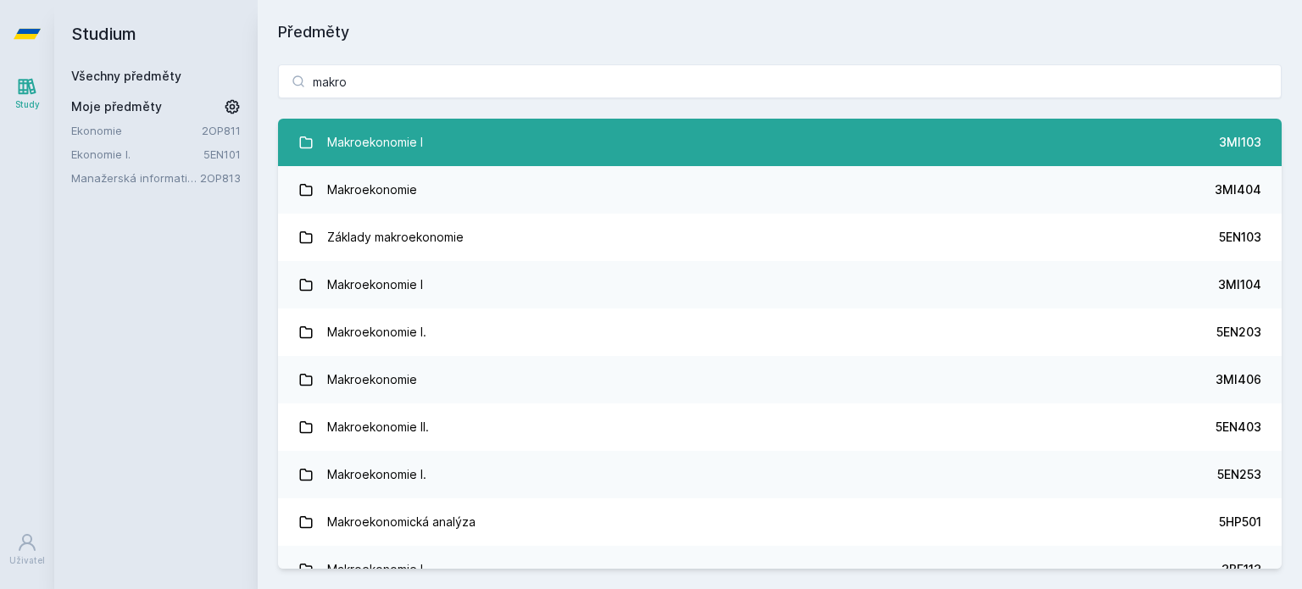
click at [352, 151] on div "Makroekonomie I" at bounding box center [375, 142] width 96 height 34
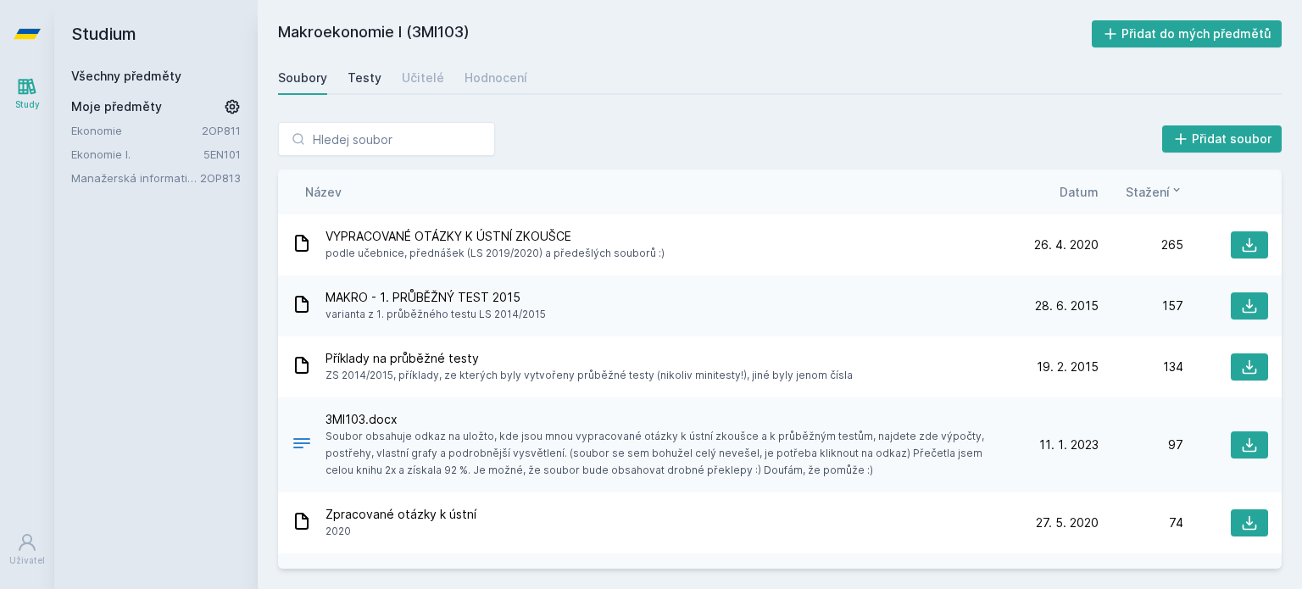
click at [361, 66] on link "Testy" at bounding box center [365, 78] width 34 height 34
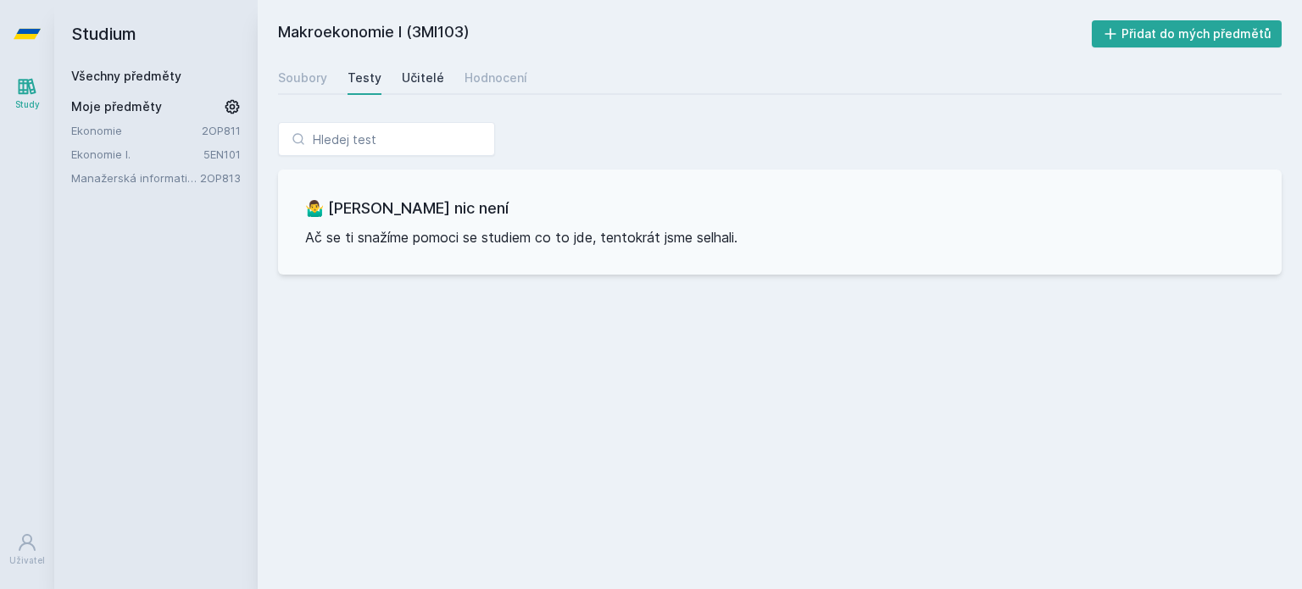
click at [415, 79] on div "Učitelé" at bounding box center [423, 78] width 42 height 17
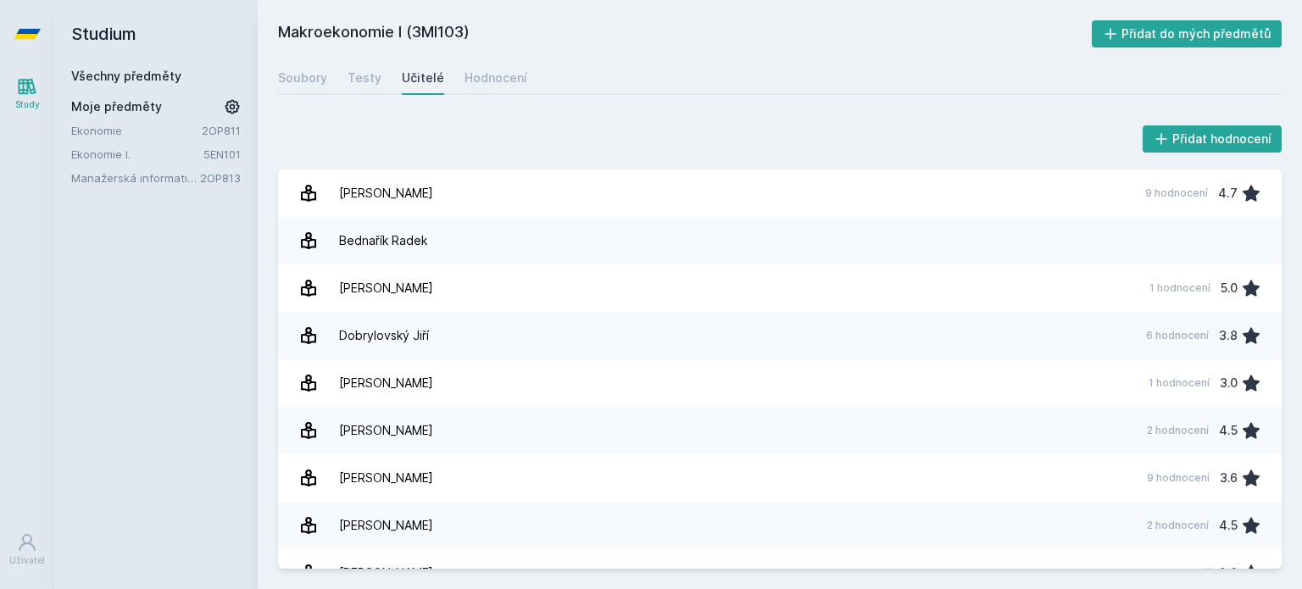
click at [120, 77] on link "Všechny předměty" at bounding box center [126, 76] width 110 height 14
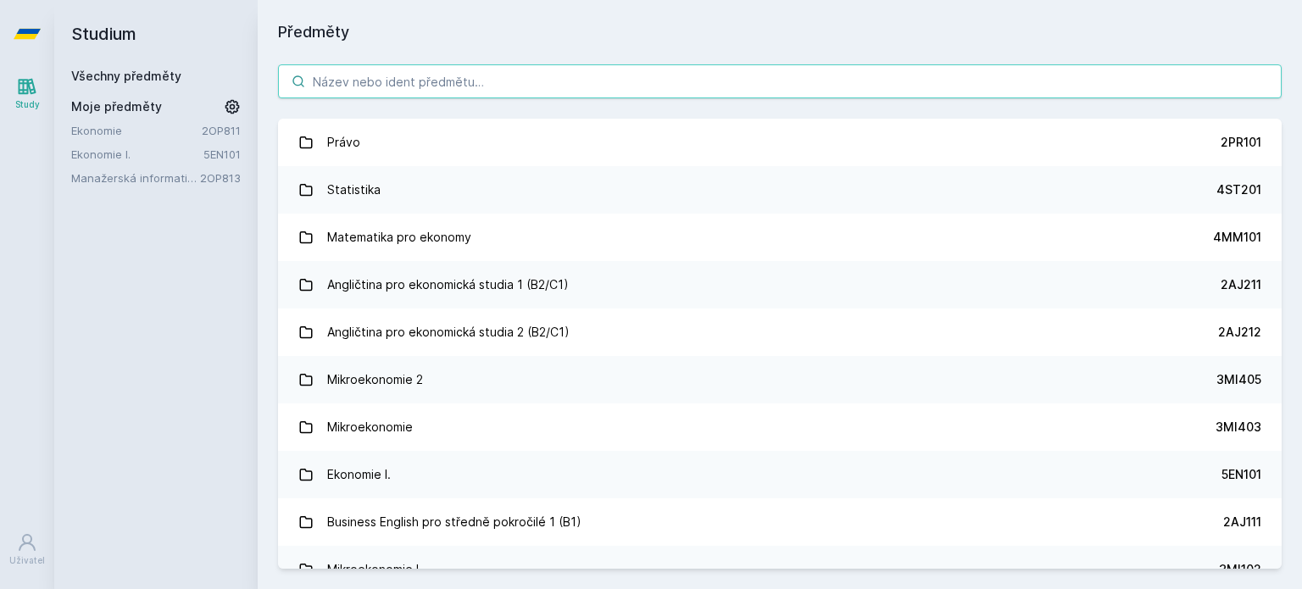
click at [573, 94] on input "search" at bounding box center [780, 81] width 1004 height 34
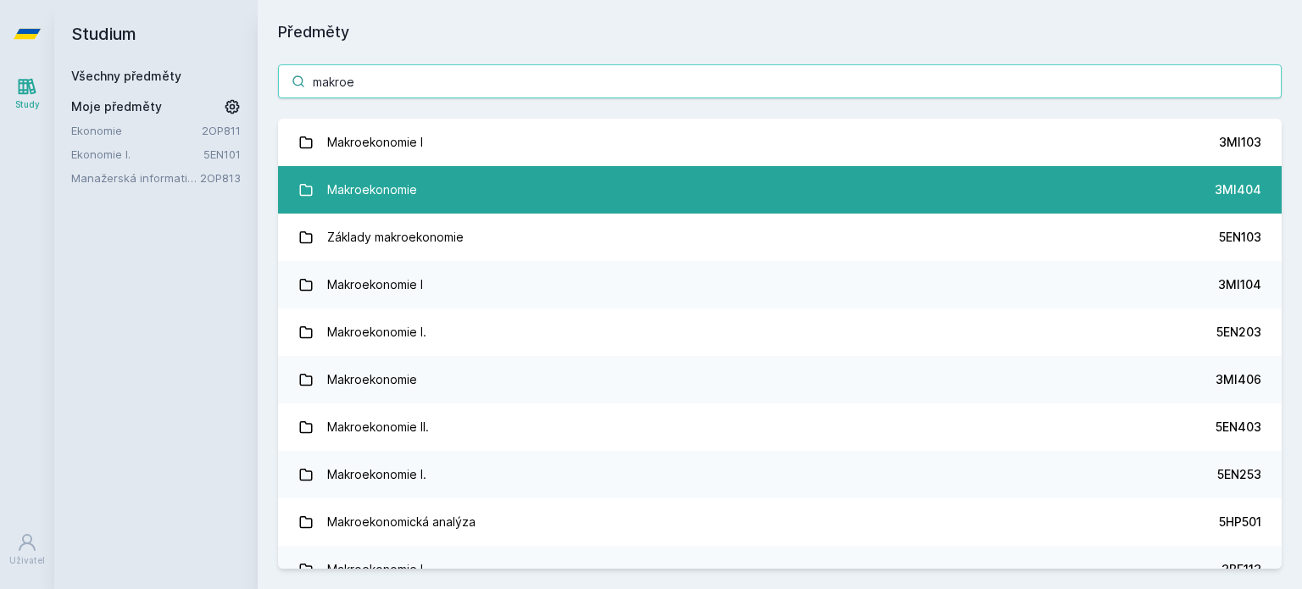
type input "makroe"
click at [409, 192] on div "Makroekonomie" at bounding box center [372, 190] width 90 height 34
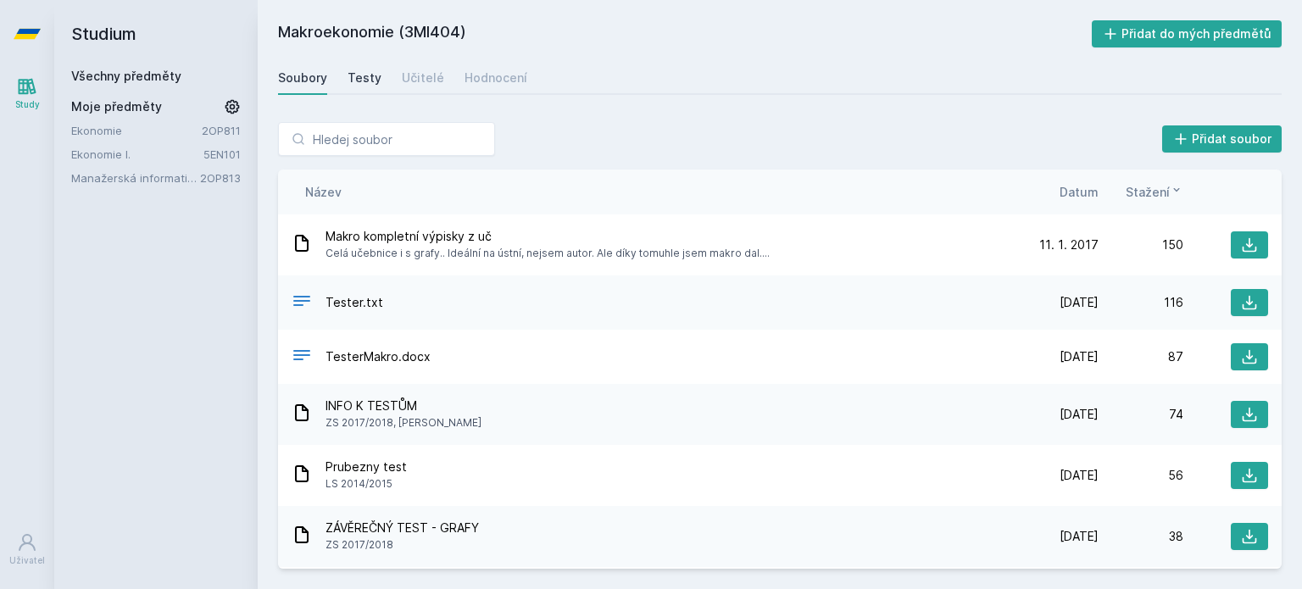
click at [367, 82] on div "Testy" at bounding box center [365, 78] width 34 height 17
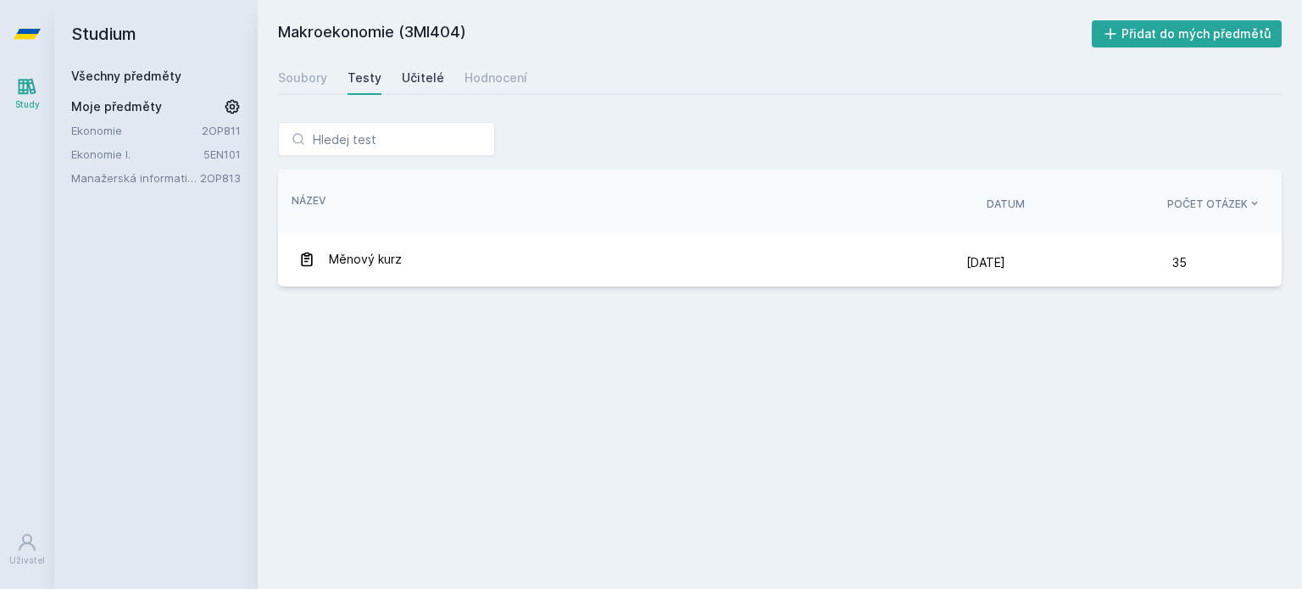
click at [404, 70] on div "Učitelé" at bounding box center [423, 78] width 42 height 17
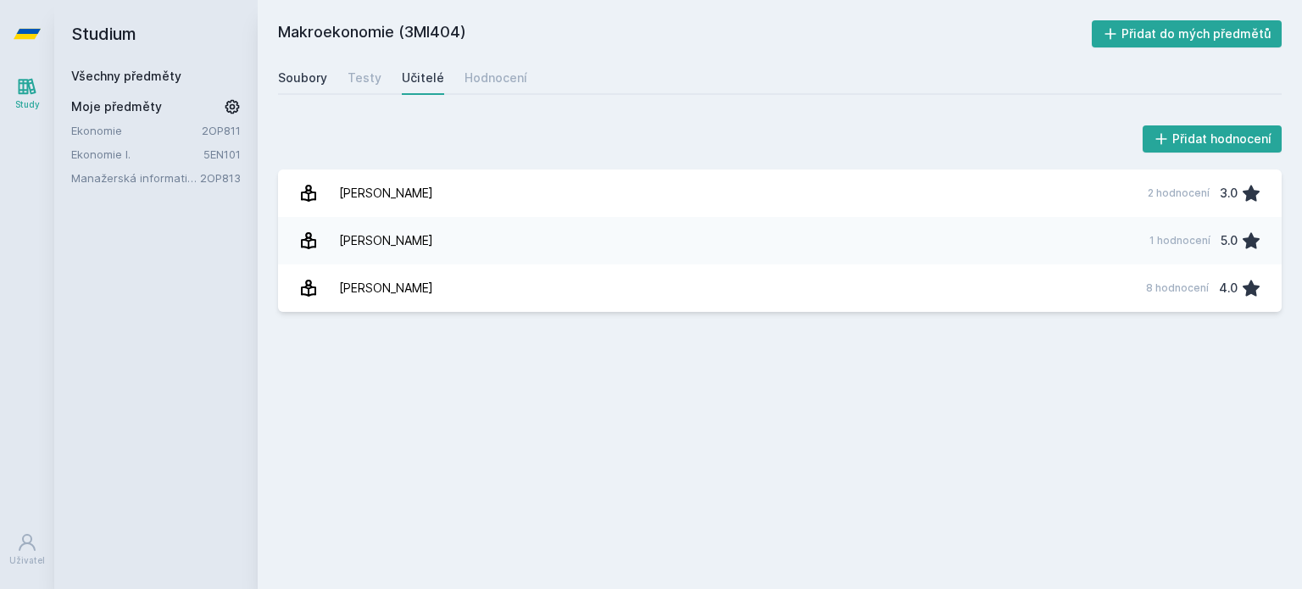
click at [311, 80] on div "Soubory" at bounding box center [302, 78] width 49 height 17
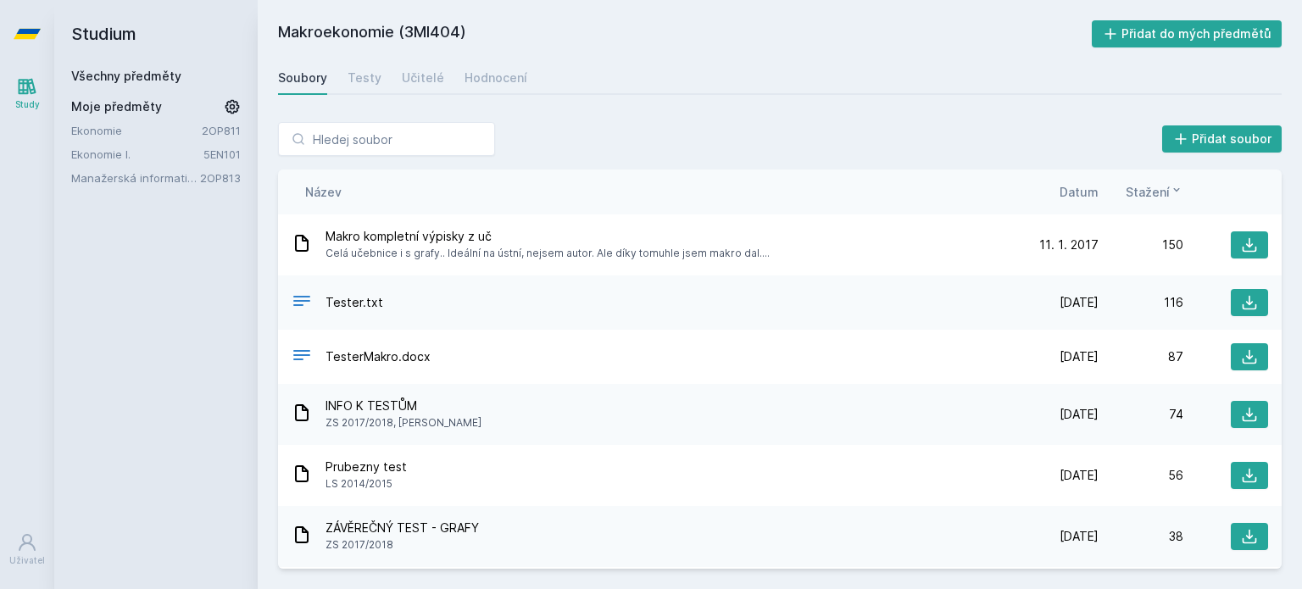
click at [96, 45] on h2 "Studium" at bounding box center [156, 34] width 170 height 68
click at [98, 72] on link "Všechny předměty" at bounding box center [126, 76] width 110 height 14
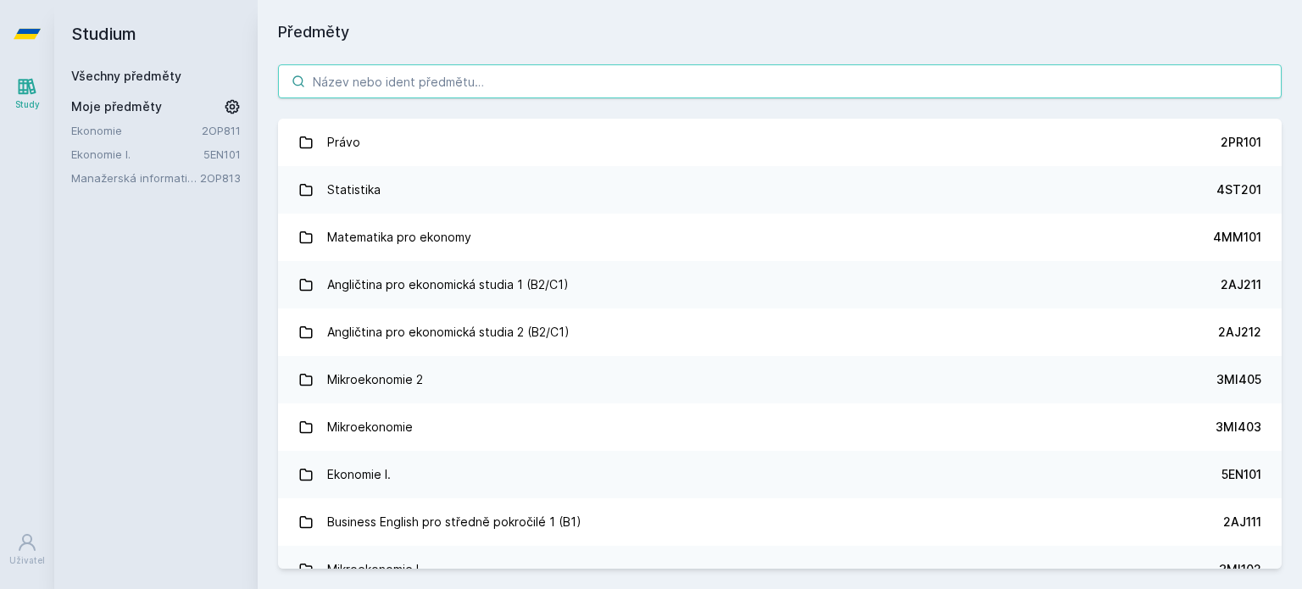
click at [414, 84] on input "search" at bounding box center [780, 81] width 1004 height 34
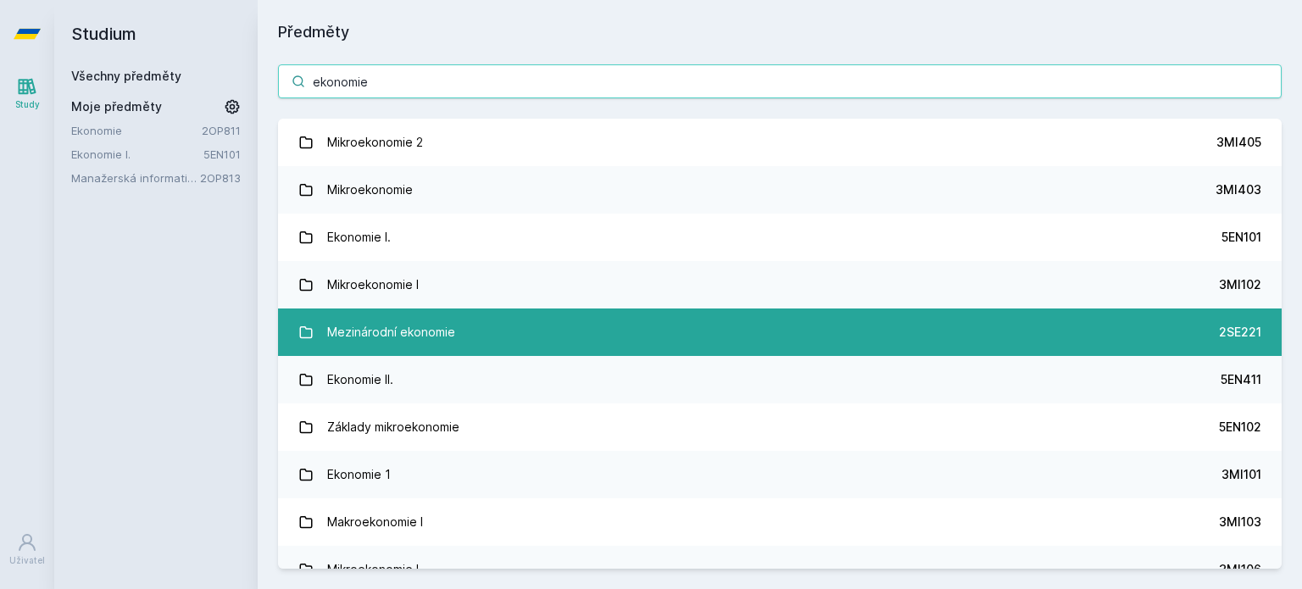
type input "ekonomie"
click at [431, 324] on div "Mezinárodní ekonomie" at bounding box center [391, 332] width 128 height 34
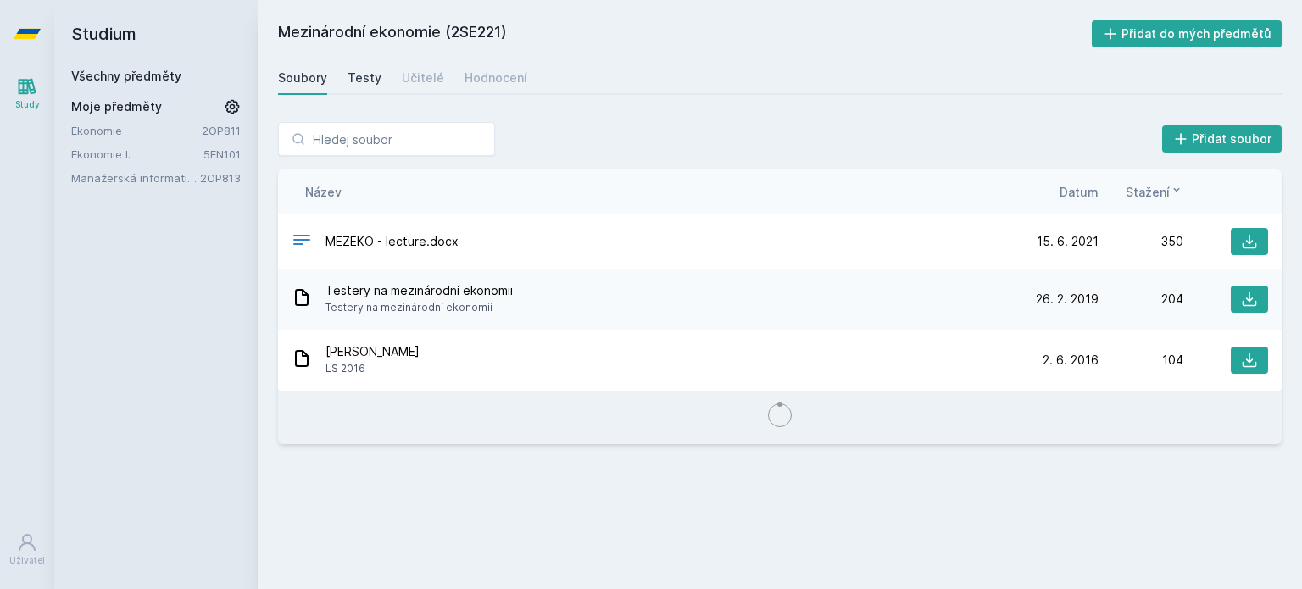
click at [371, 72] on div "Testy" at bounding box center [365, 78] width 34 height 17
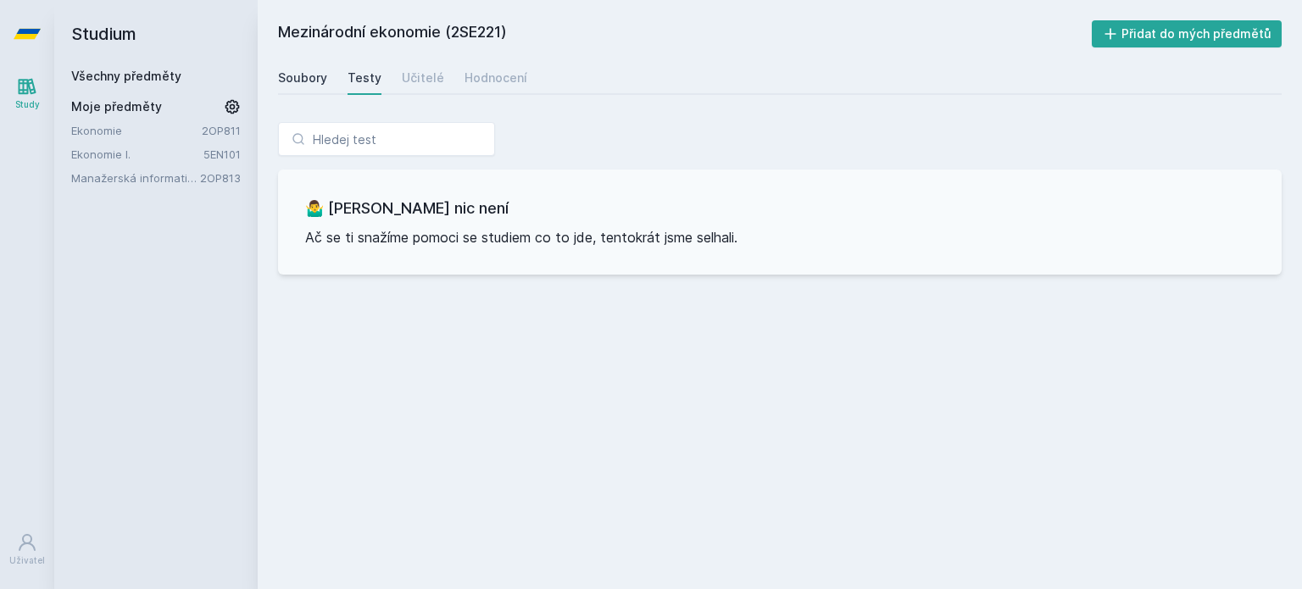
click at [321, 70] on div "Soubory" at bounding box center [302, 78] width 49 height 17
